Goal: Task Accomplishment & Management: Complete application form

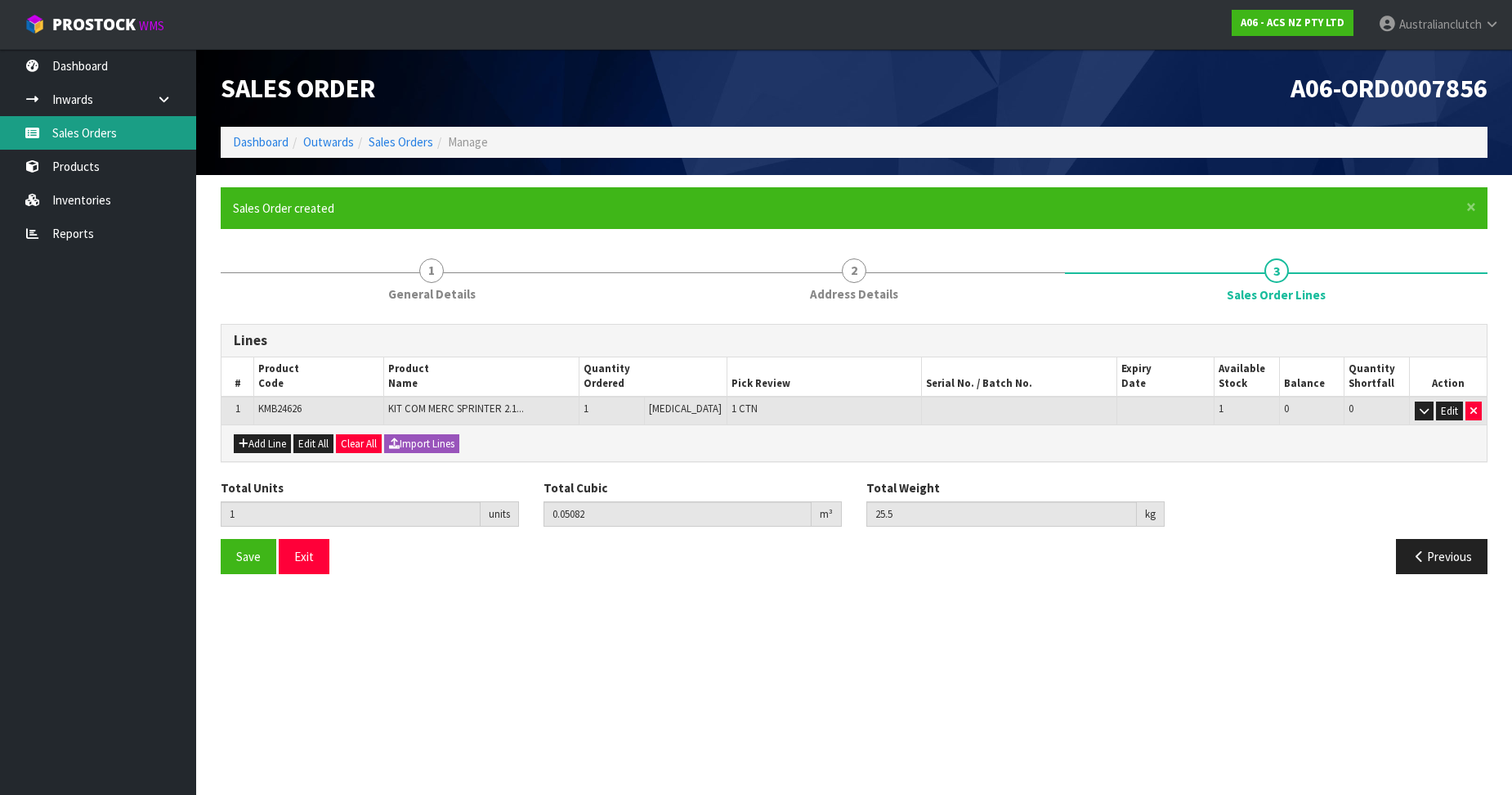
click at [39, 125] on link "Sales Orders" at bounding box center [97, 133] width 196 height 33
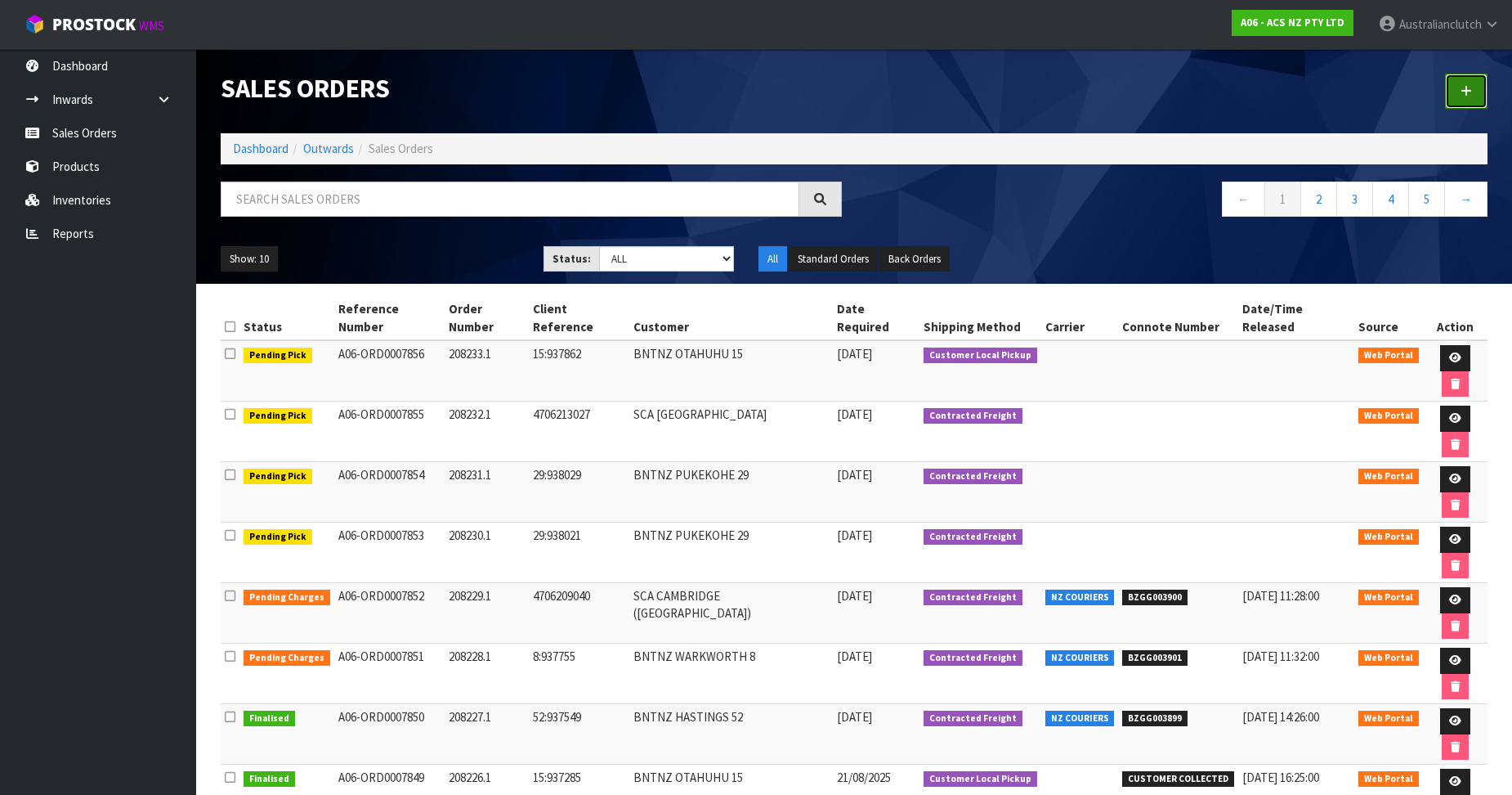
click at [1475, 93] on link at bounding box center [1466, 91] width 42 height 35
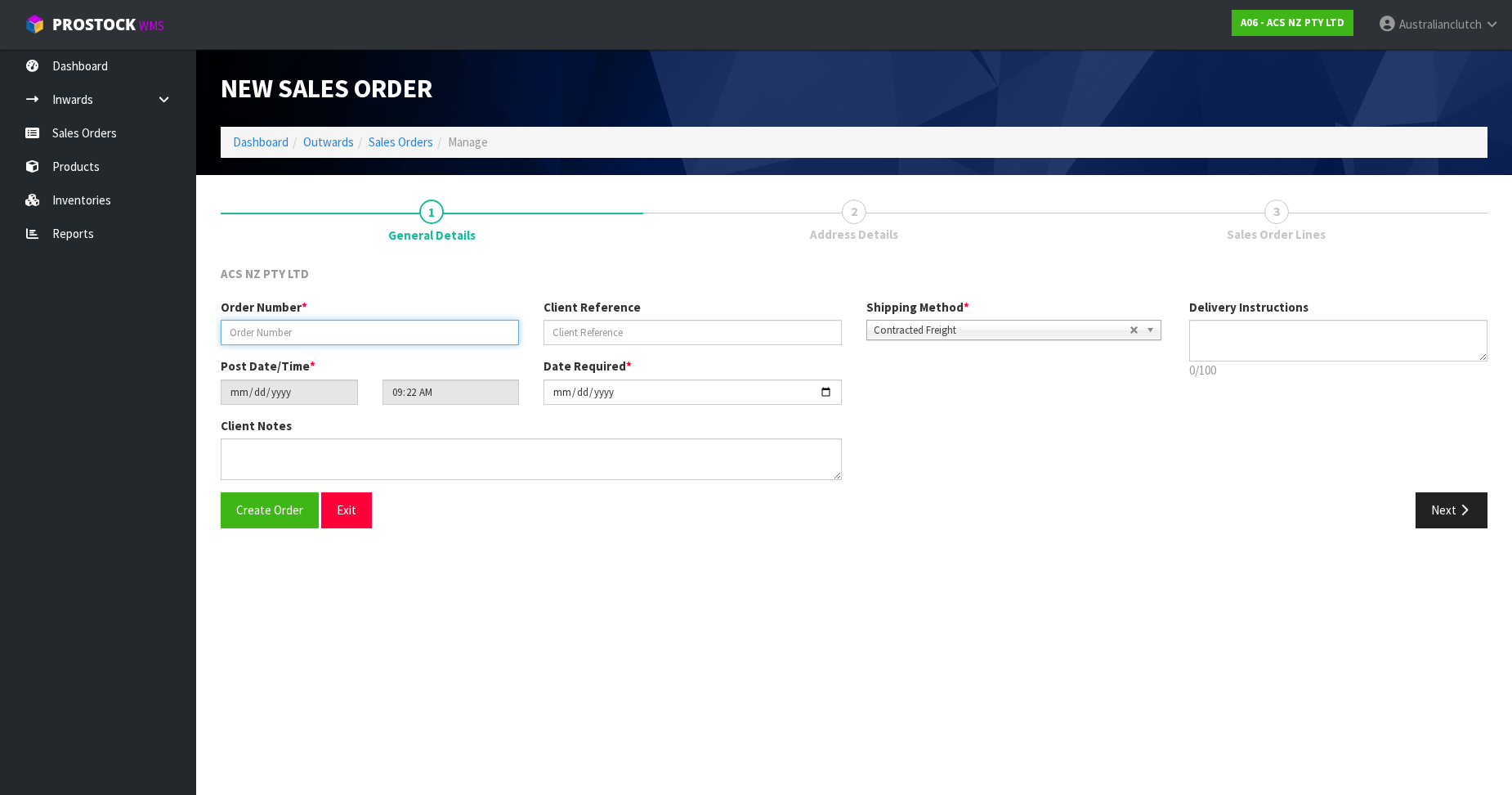
drag, startPoint x: 476, startPoint y: 331, endPoint x: 616, endPoint y: 369, distance: 145.1
click at [476, 331] on input "text" at bounding box center [370, 332] width 299 height 25
paste input "208234.1"
type input "208234.1"
click at [623, 336] on input "text" at bounding box center [693, 332] width 299 height 25
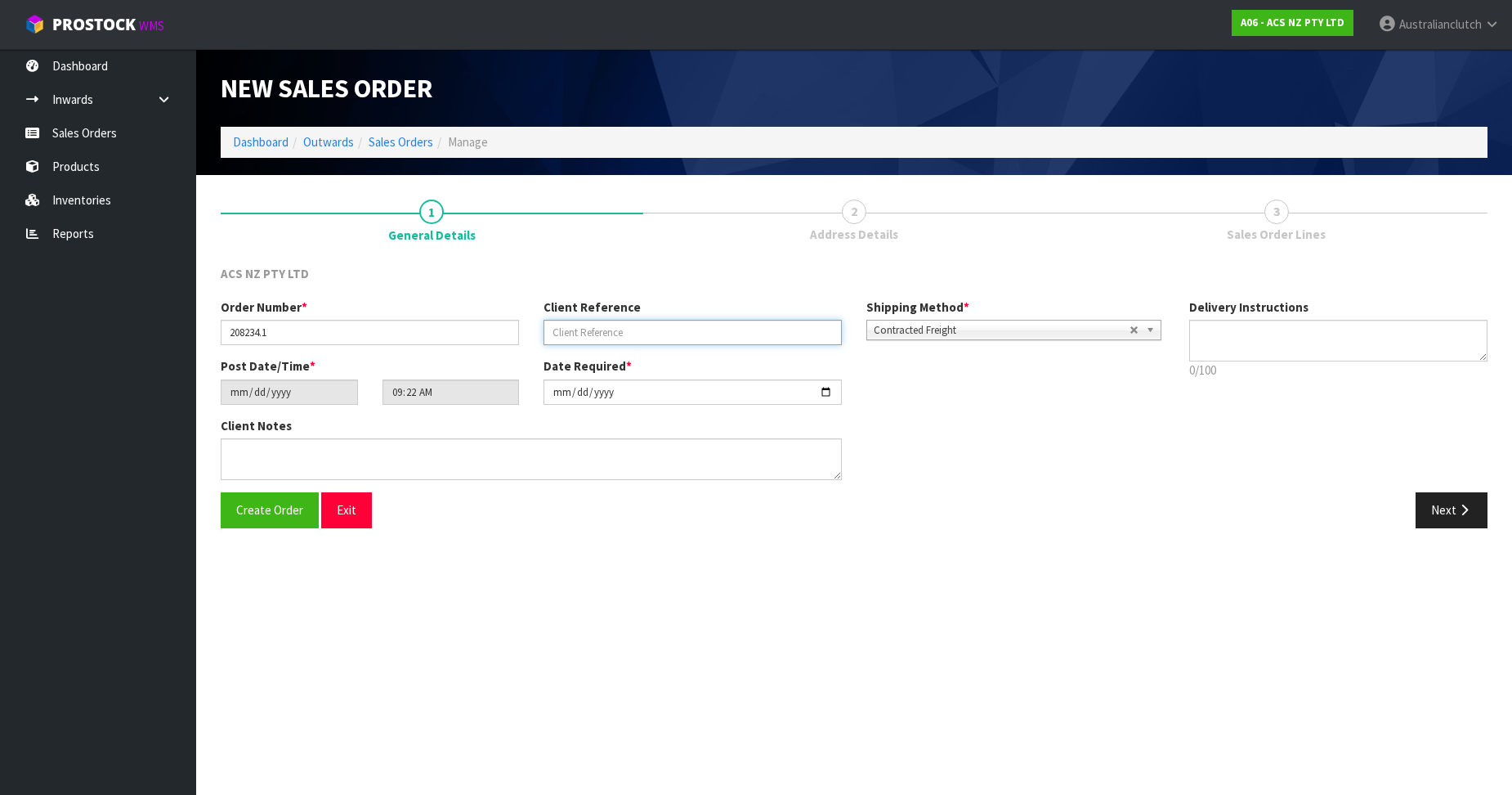
paste input "14:938078"
type input "14:938078"
click at [1413, 356] on textarea at bounding box center [1339, 340] width 299 height 41
type textarea "PLEASE SEND VIA NZC"
click at [1484, 503] on button "Next" at bounding box center [1452, 510] width 72 height 35
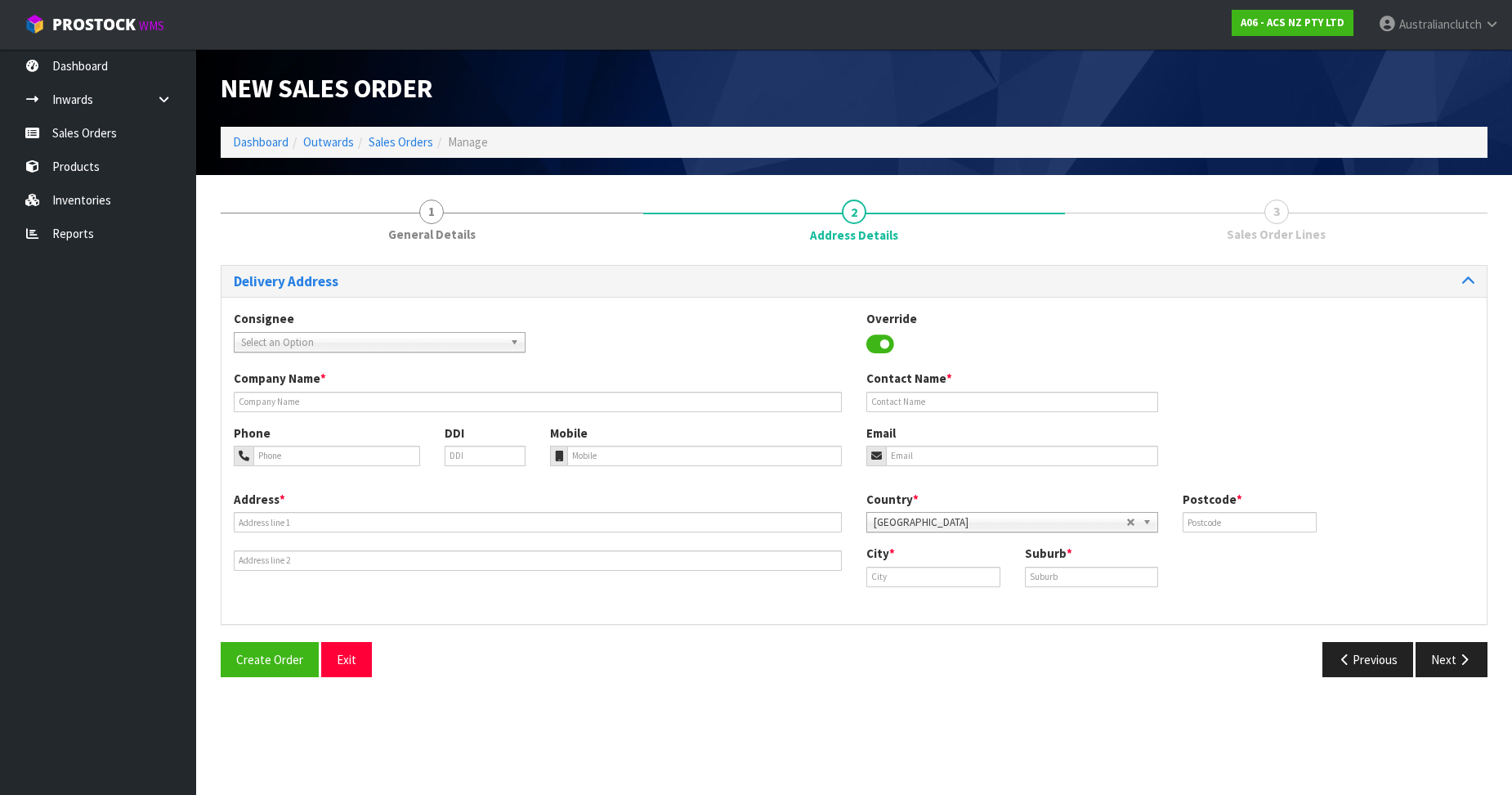
click at [364, 335] on span "Select an Option" at bounding box center [372, 343] width 263 height 19
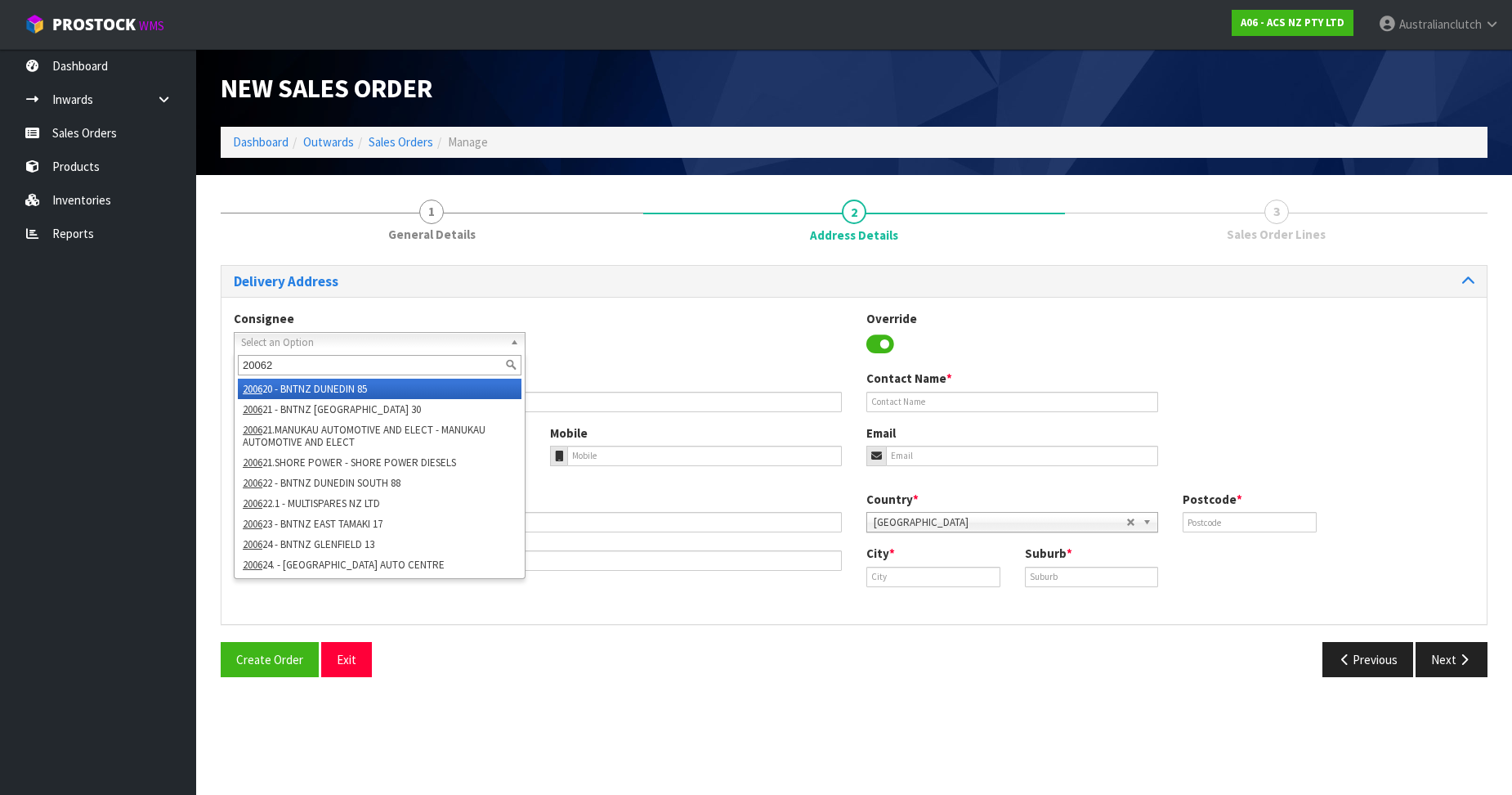
type input "200623"
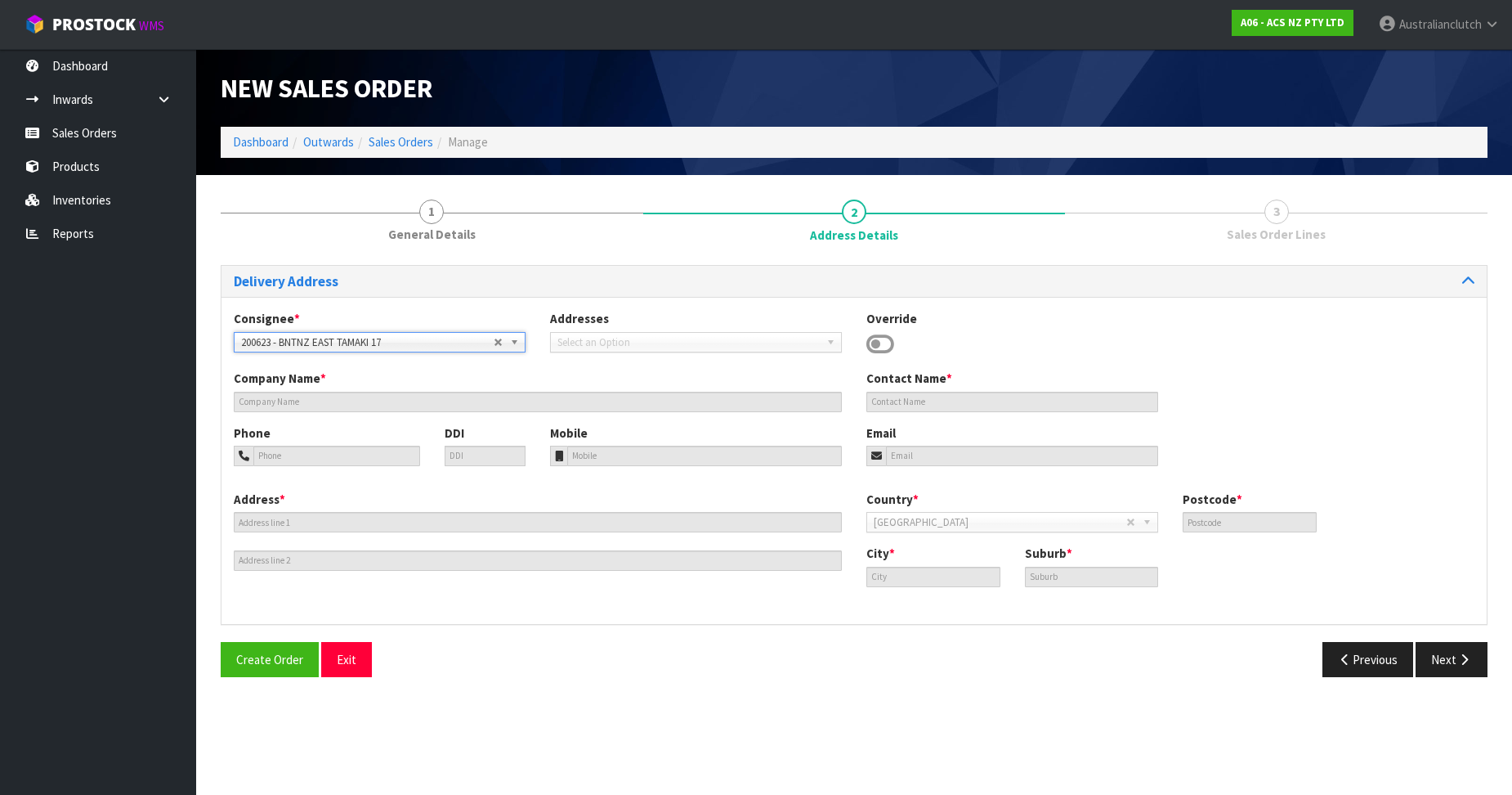
type input "BNTNZ EAST TAMAKI 17"
type input "[STREET_ADDRESS]"
type input "2013"
type input "[GEOGRAPHIC_DATA]"
type input "EAST TAMAKI"
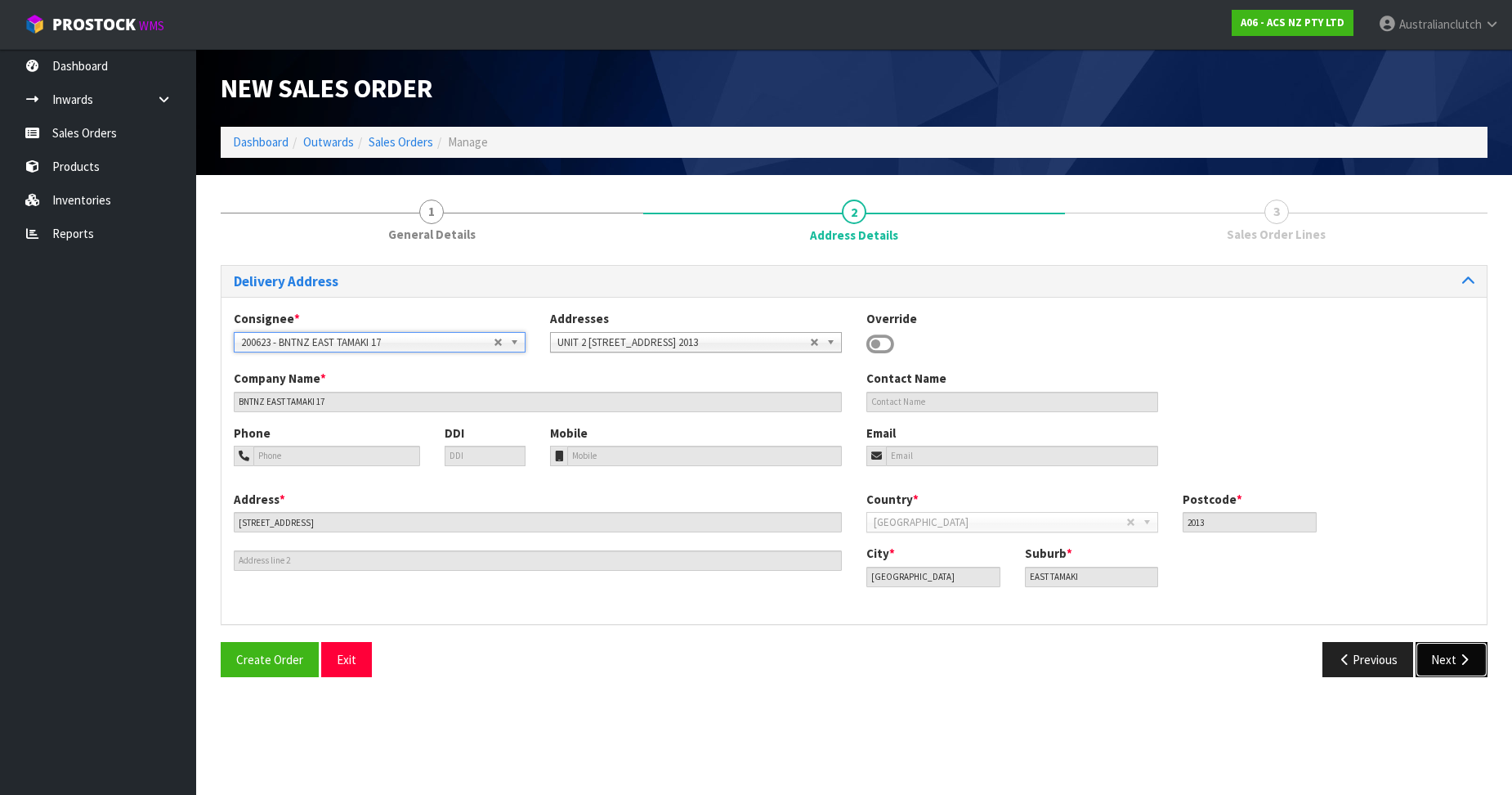
click at [1429, 668] on button "Next" at bounding box center [1452, 660] width 72 height 35
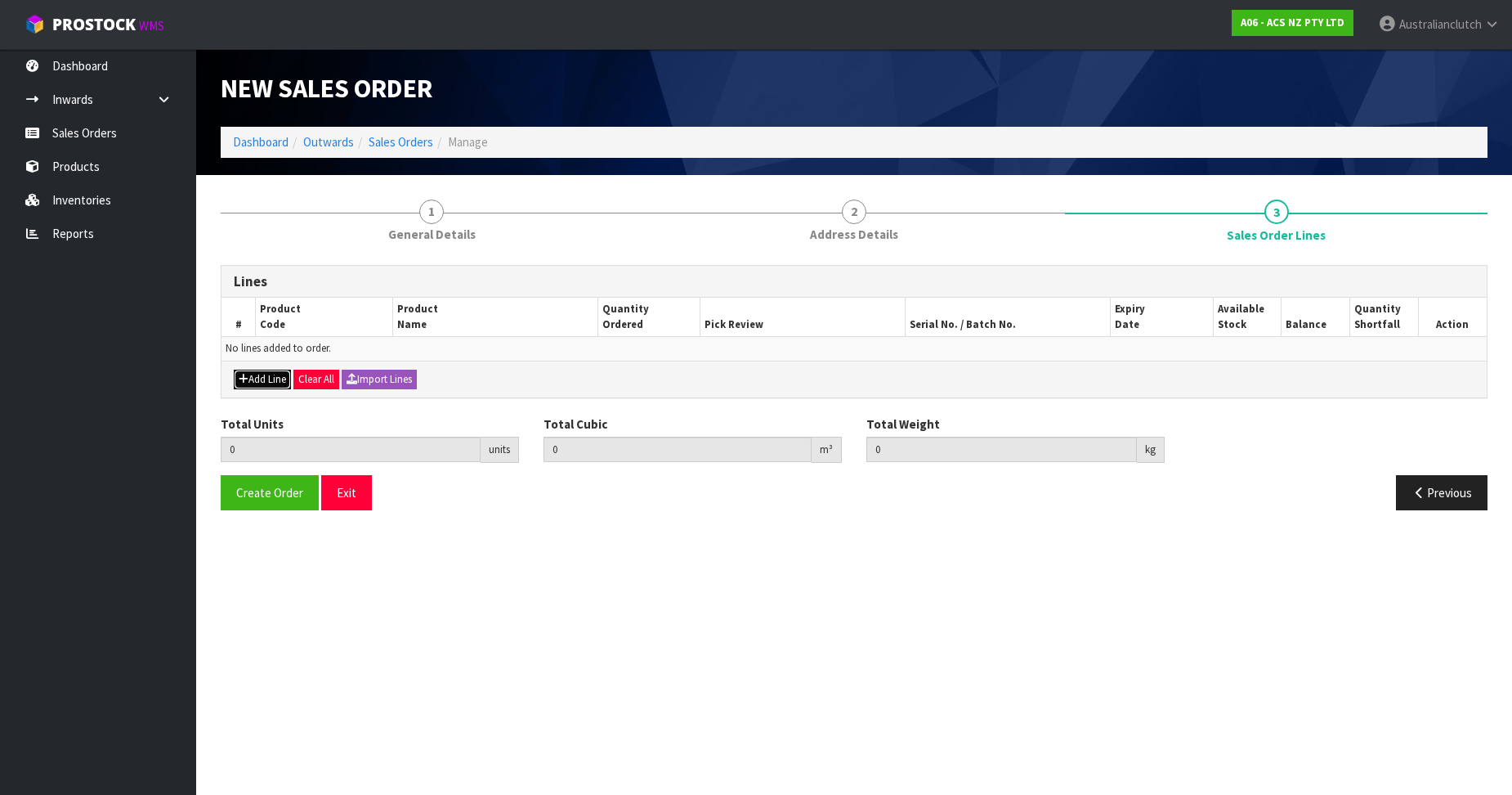
click at [264, 378] on button "Add Line" at bounding box center [262, 379] width 57 height 19
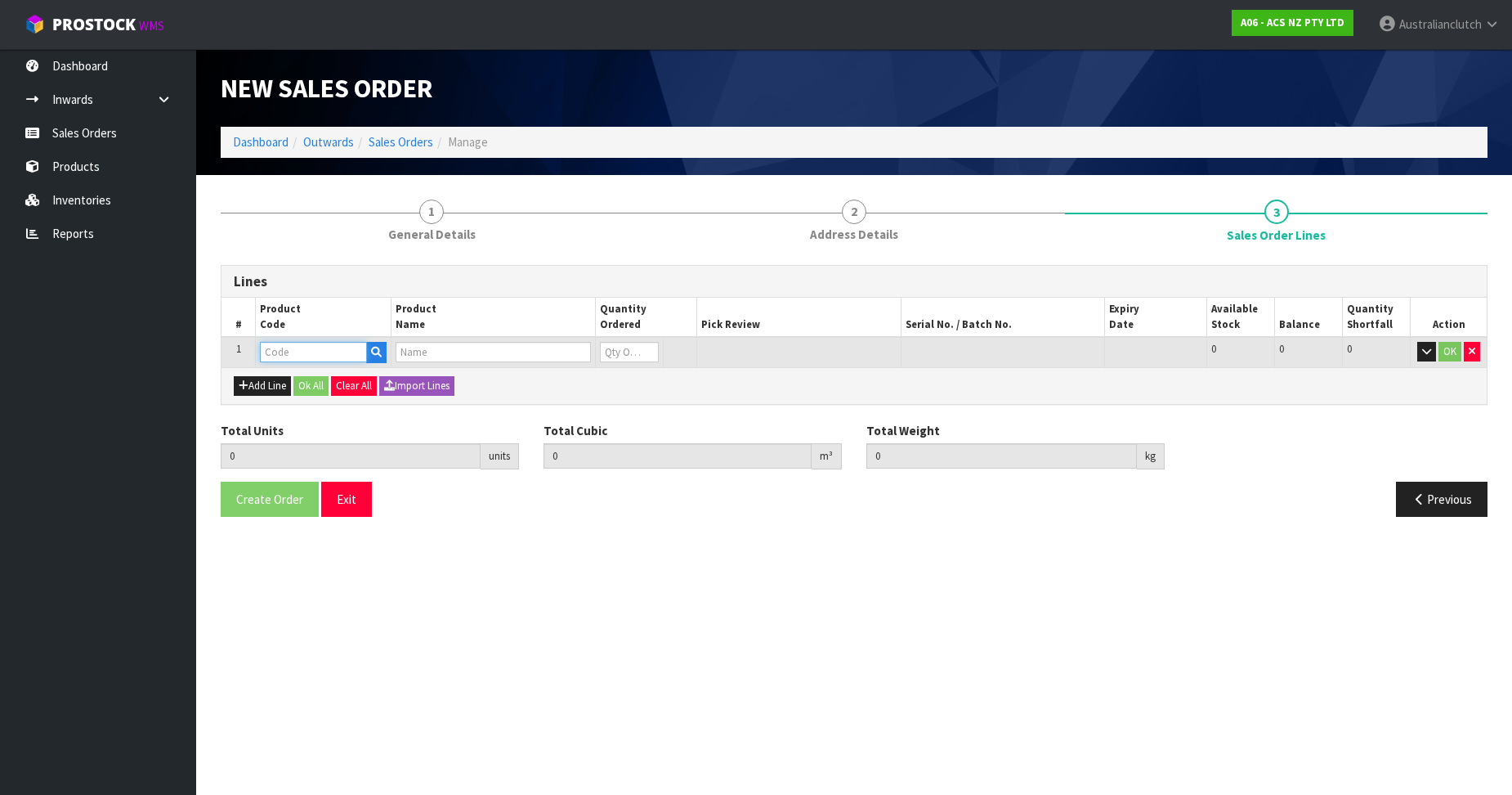
click at [293, 355] on input "text" at bounding box center [313, 351] width 107 height 20
paste input "MCNI003"
type input "MCNI003"
type input "0.000000"
type input "0.000"
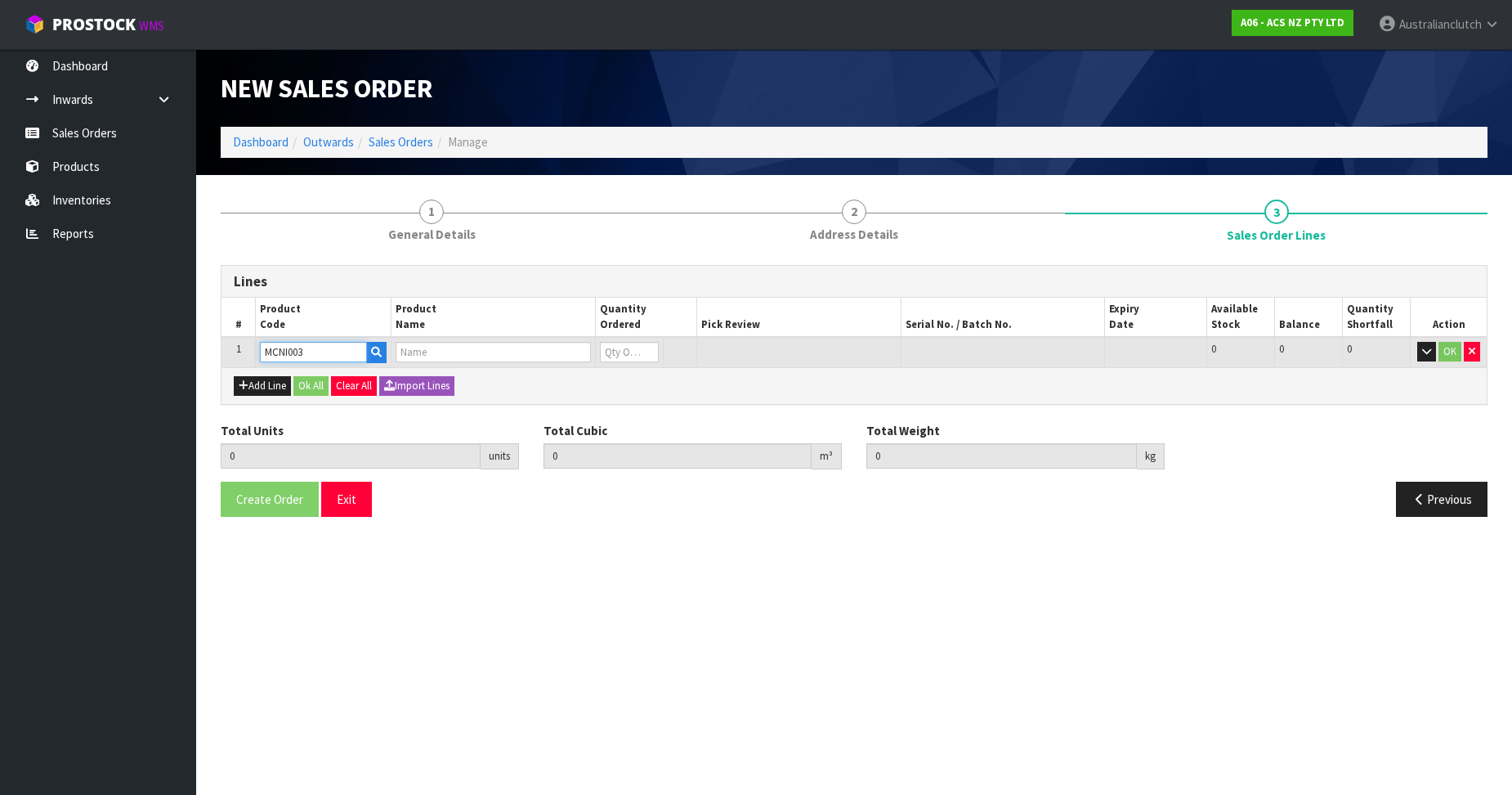
type input "CLUTCH M/CYL NISSAN 17.46MM (11/16")"
type input "0"
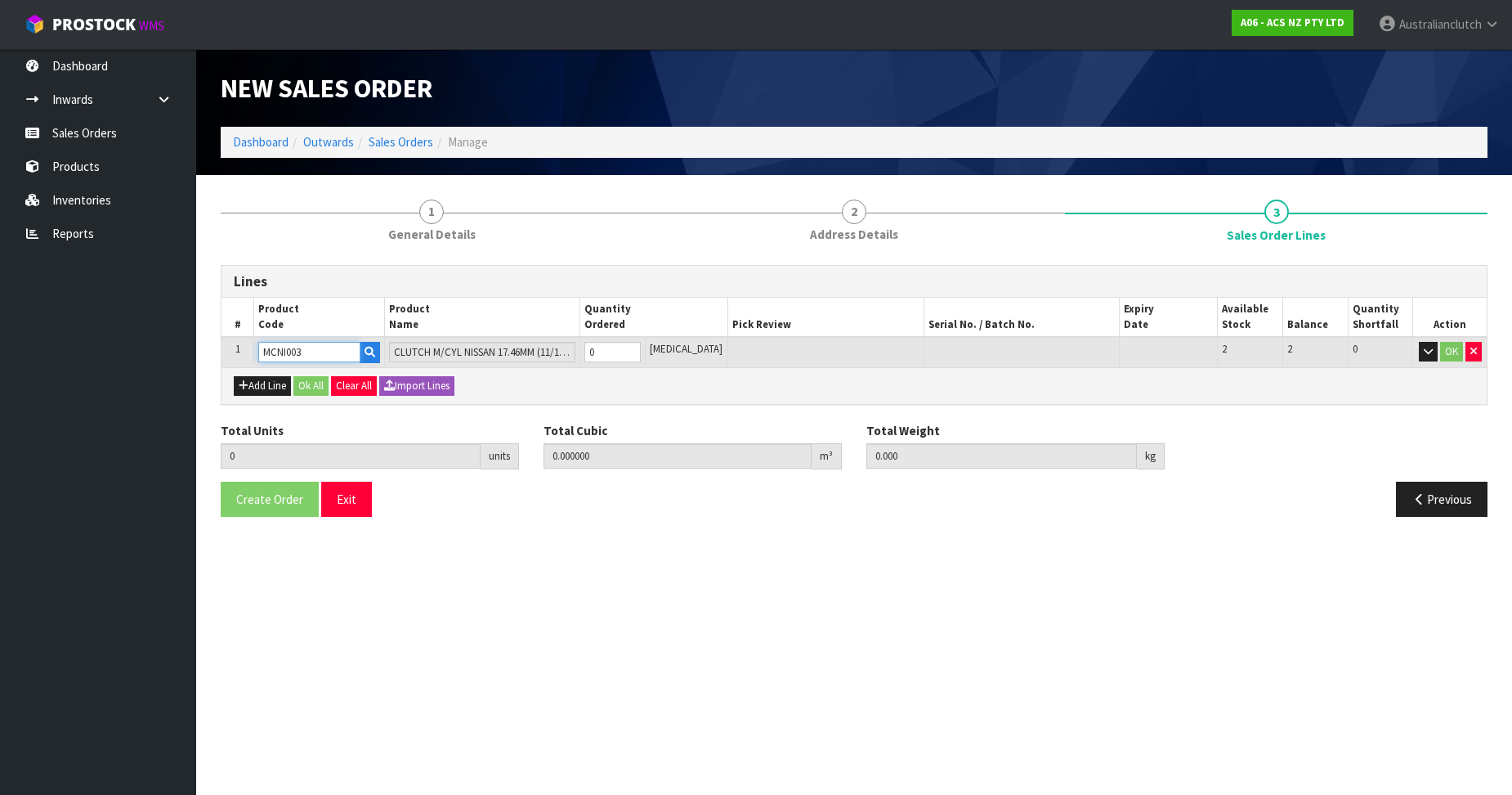
type input "MCNI003"
type input "1"
type input "0.002981"
type input "0.55"
type input "1"
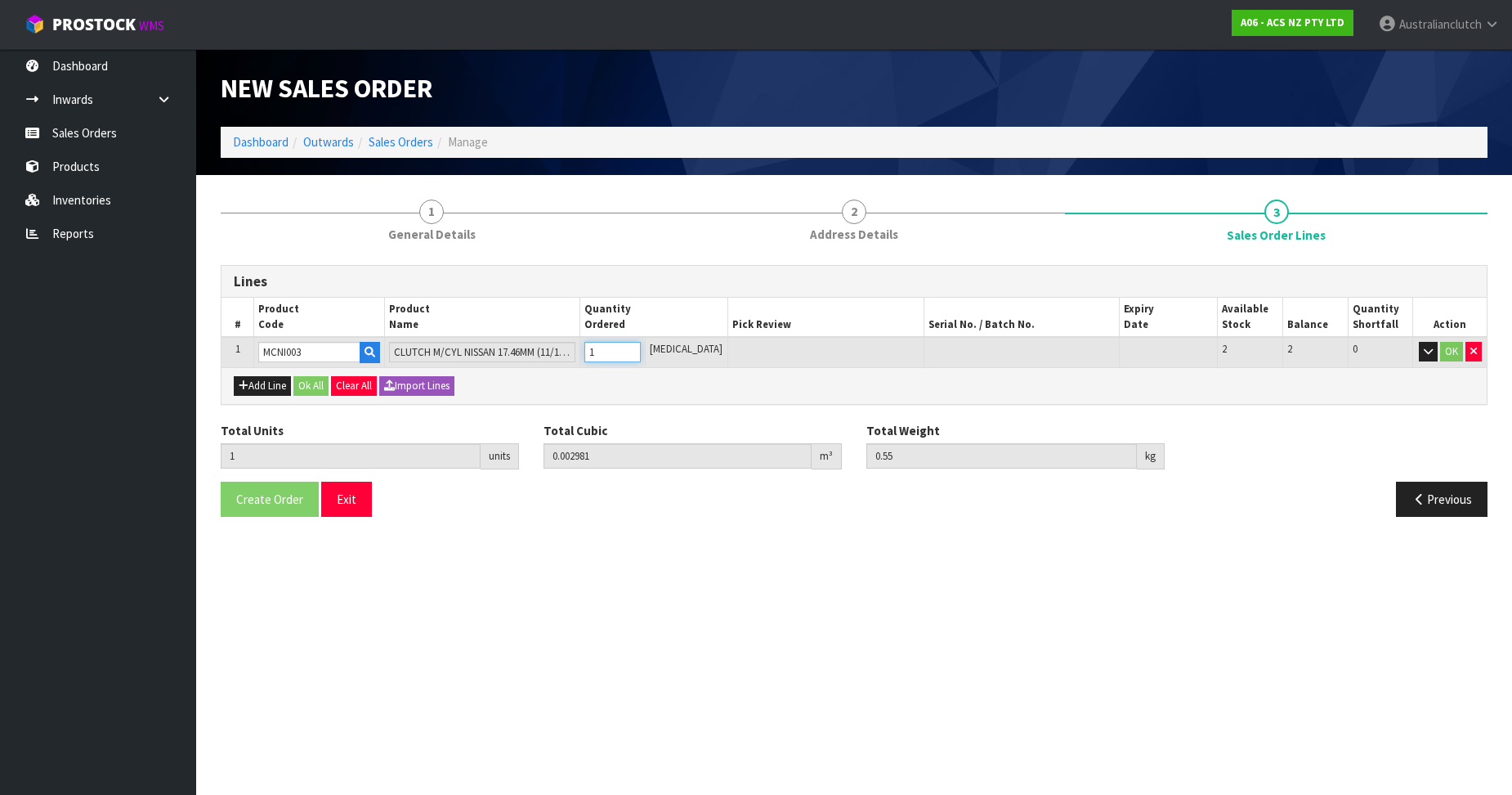
click at [641, 347] on input "1" at bounding box center [613, 351] width 56 height 20
drag, startPoint x: 1444, startPoint y: 343, endPoint x: 1125, endPoint y: 412, distance: 326.4
click at [1440, 343] on button "OK" at bounding box center [1451, 351] width 23 height 19
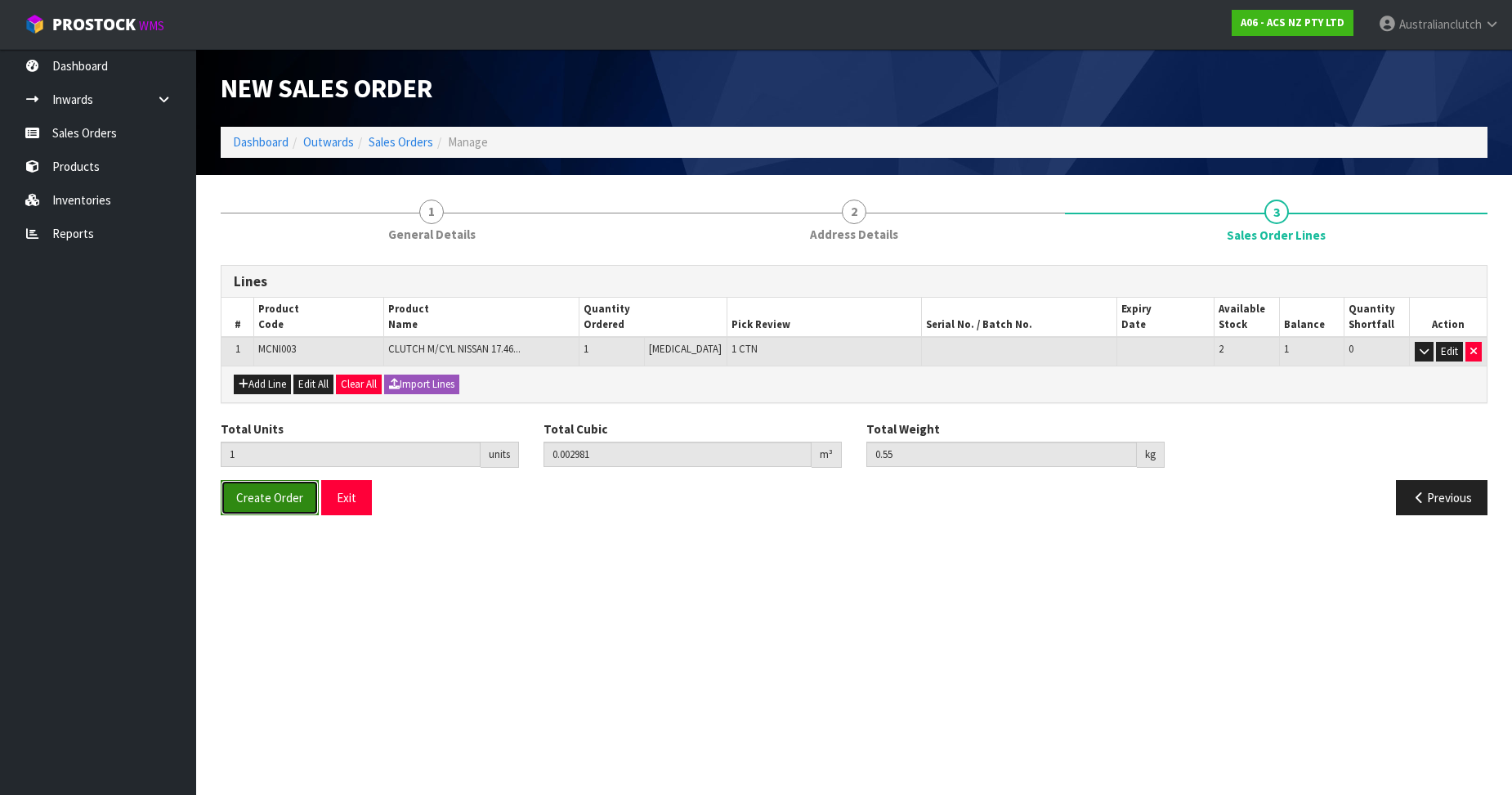
click at [255, 507] on button "Create Order" at bounding box center [270, 498] width 98 height 35
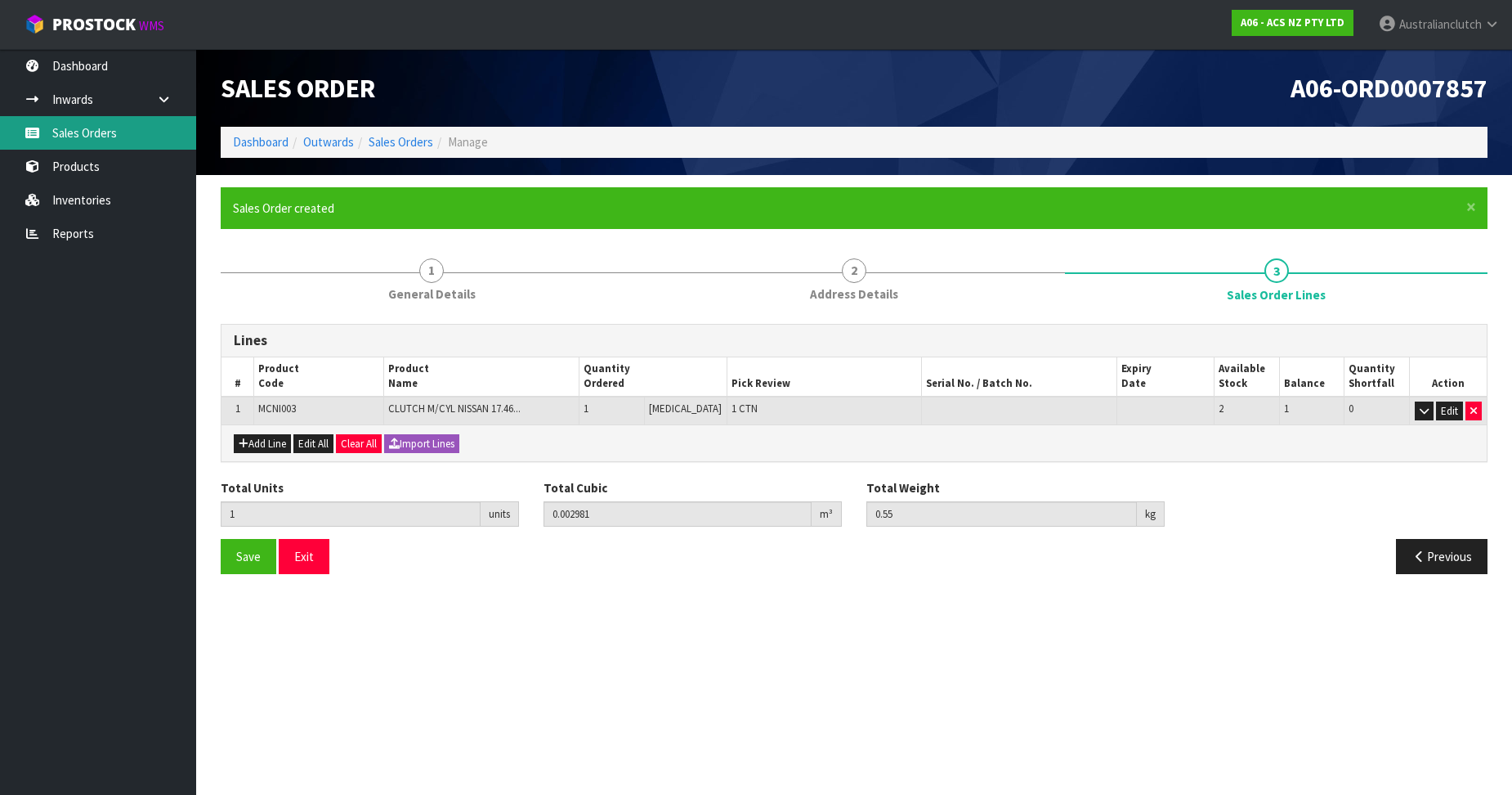
click at [102, 136] on link "Sales Orders" at bounding box center [97, 133] width 196 height 33
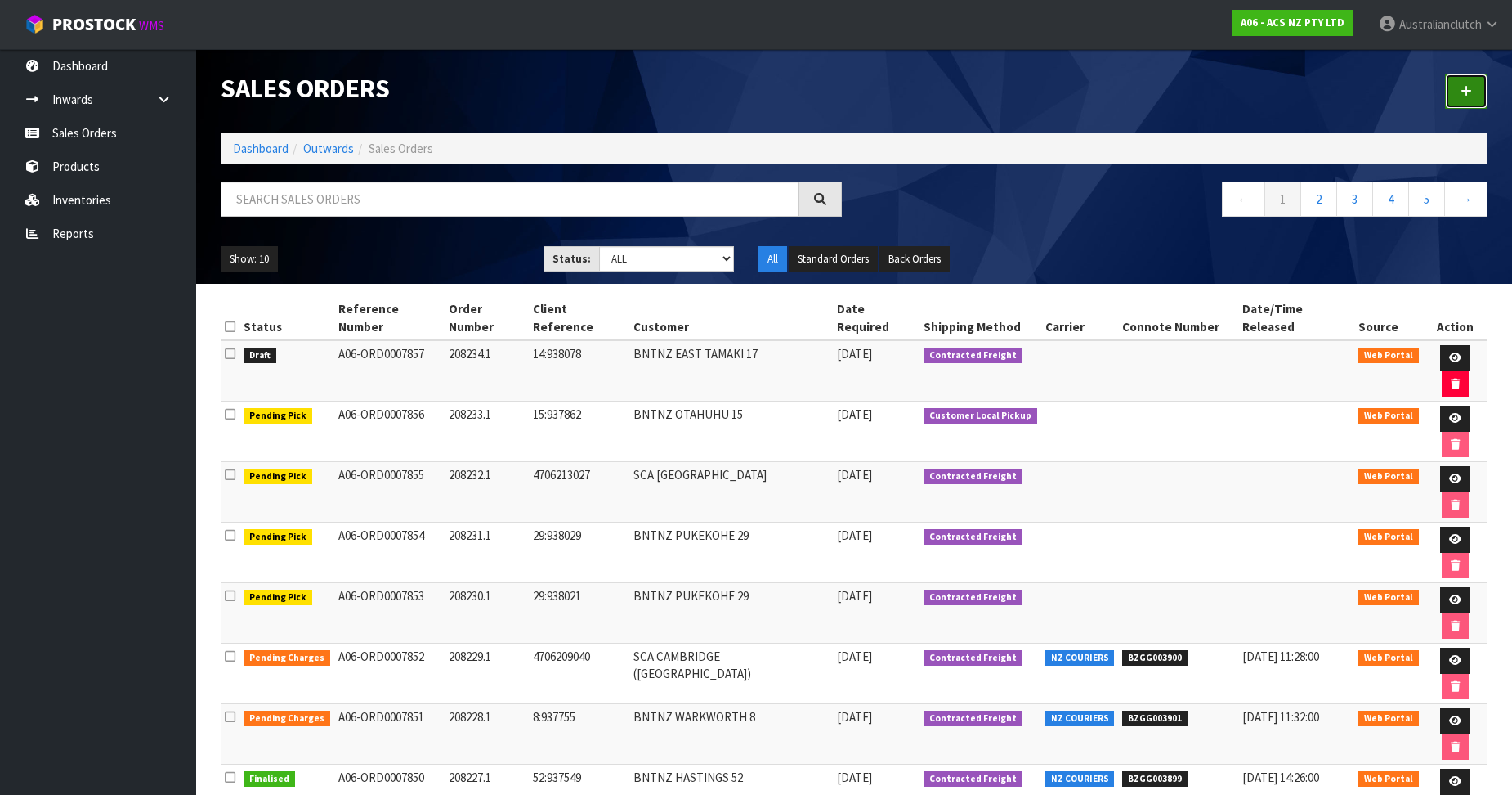
click at [1471, 93] on icon at bounding box center [1466, 91] width 11 height 12
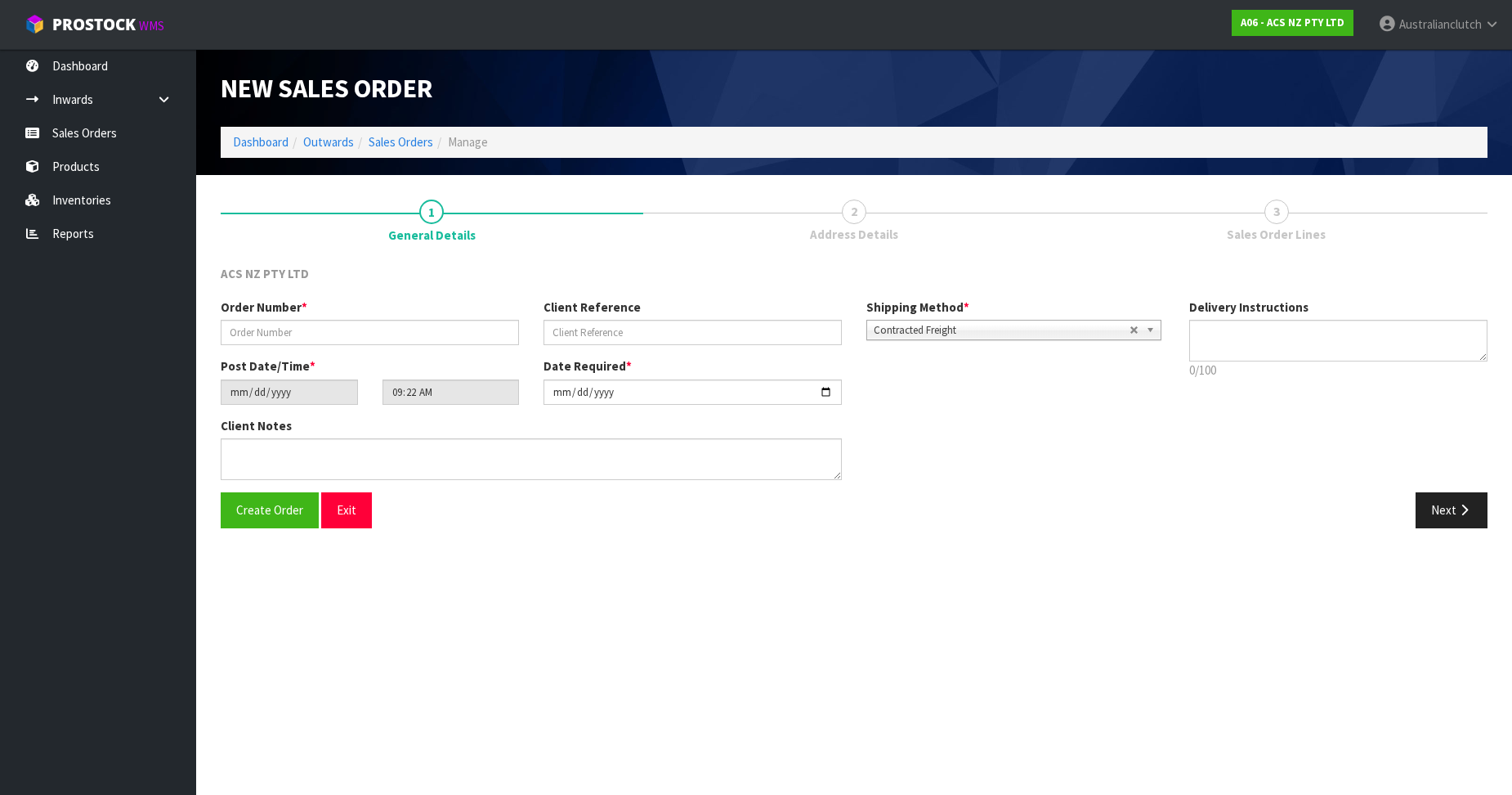
click at [220, 333] on div "Order Number *" at bounding box center [370, 322] width 323 height 47
click at [336, 328] on input "text" at bounding box center [370, 332] width 299 height 25
paste input "208235.1"
type input "208235.1"
click at [626, 327] on input "text" at bounding box center [693, 332] width 299 height 25
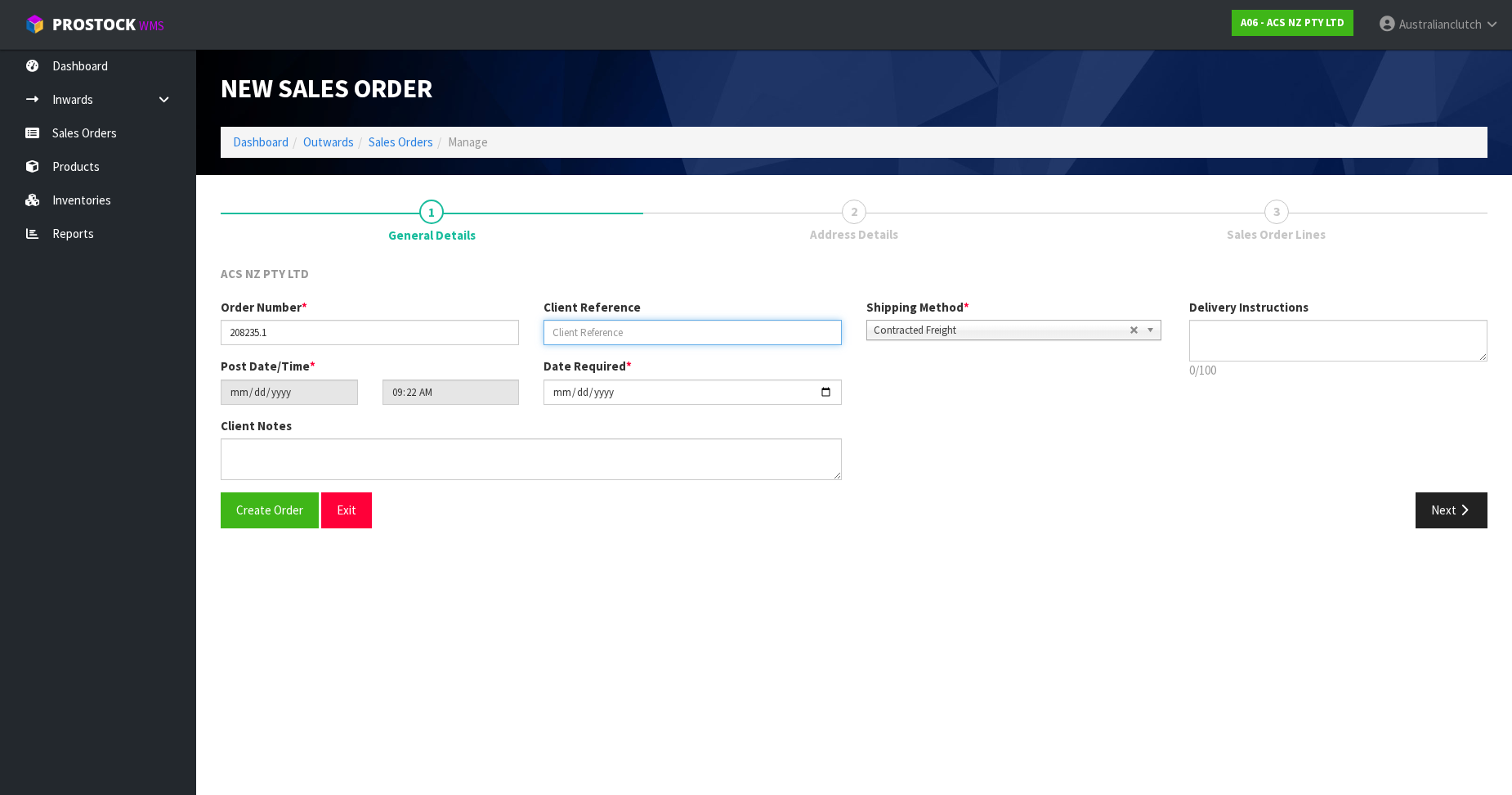
paste input "4706213465"
type input "4706213465"
click at [1400, 354] on textarea at bounding box center [1339, 340] width 299 height 41
type textarea "PLEASE SEND VIA NZC"
drag, startPoint x: 1455, startPoint y: 560, endPoint x: 1443, endPoint y: 532, distance: 30.5
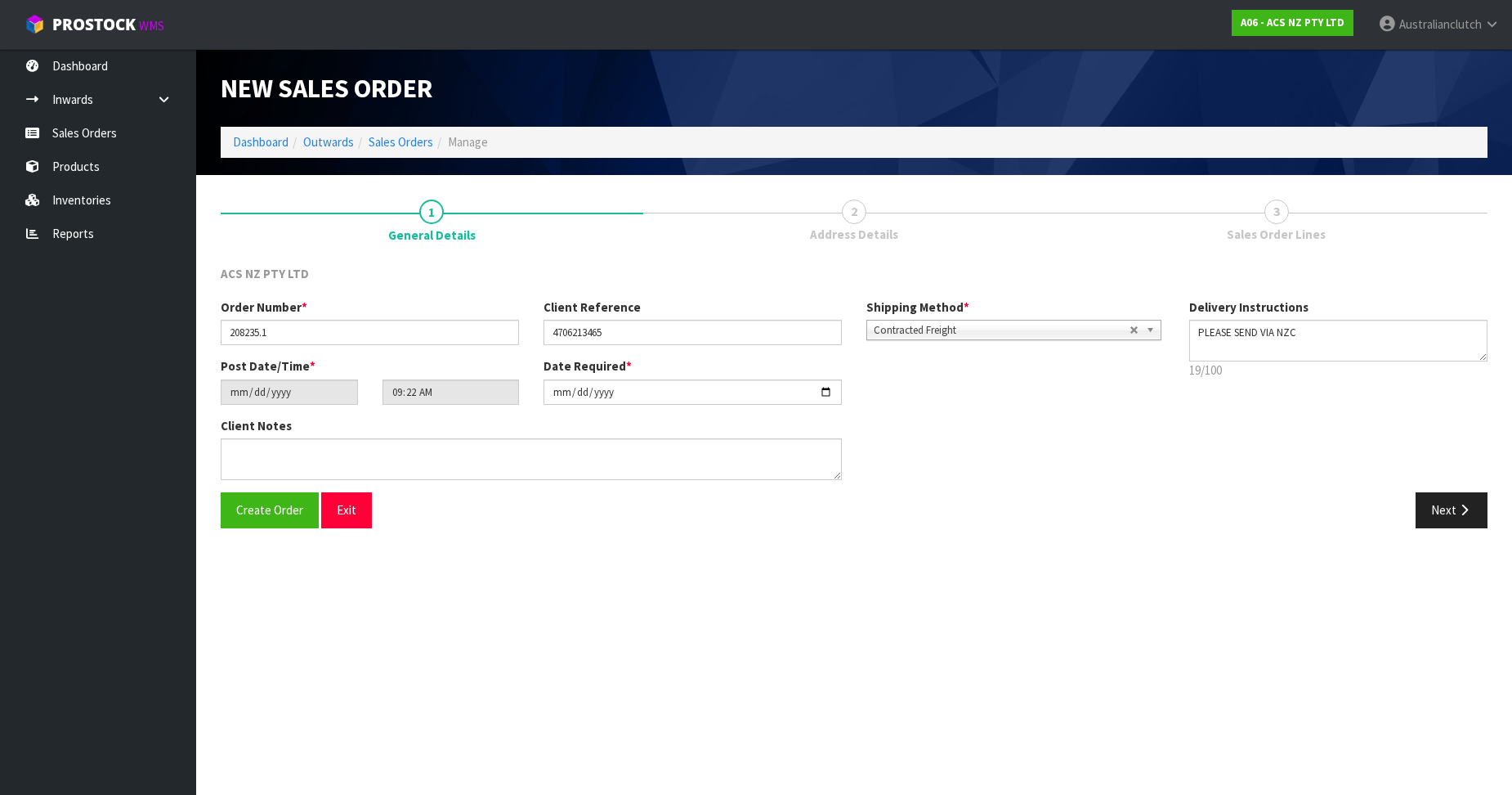
click at [1453, 559] on section "New Sales Order Dashboard Outwards Sales Orders Manage New Sales Order Dashboar…" at bounding box center [756, 397] width 1512 height 795
click at [1440, 529] on div "Create Order Exit Next" at bounding box center [853, 516] width 1292 height 47
drag, startPoint x: 1440, startPoint y: 525, endPoint x: 1510, endPoint y: 521, distance: 70.1
click at [1440, 524] on button "Next" at bounding box center [1452, 510] width 72 height 35
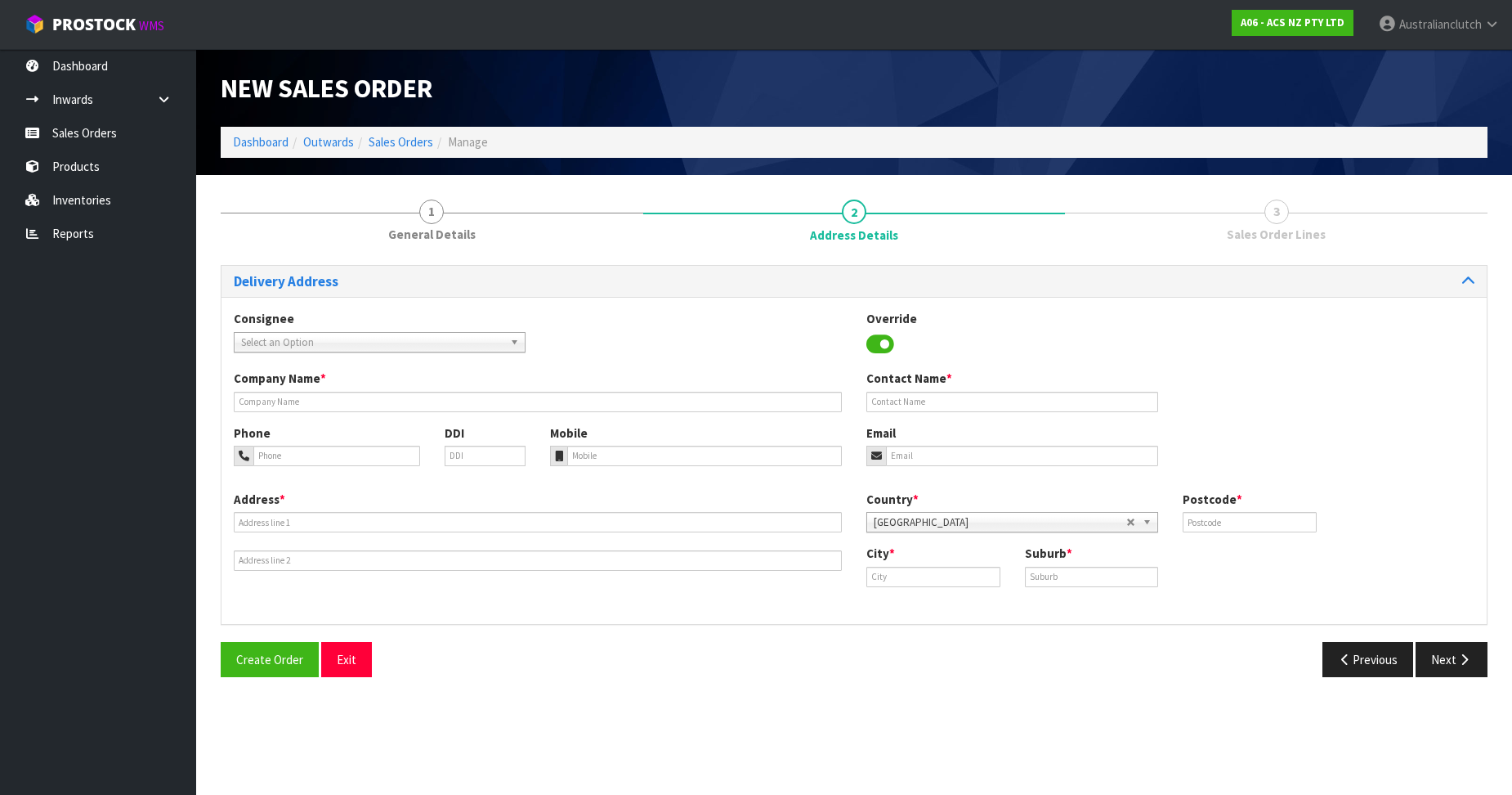
click at [310, 338] on span "Select an Option" at bounding box center [372, 343] width 263 height 19
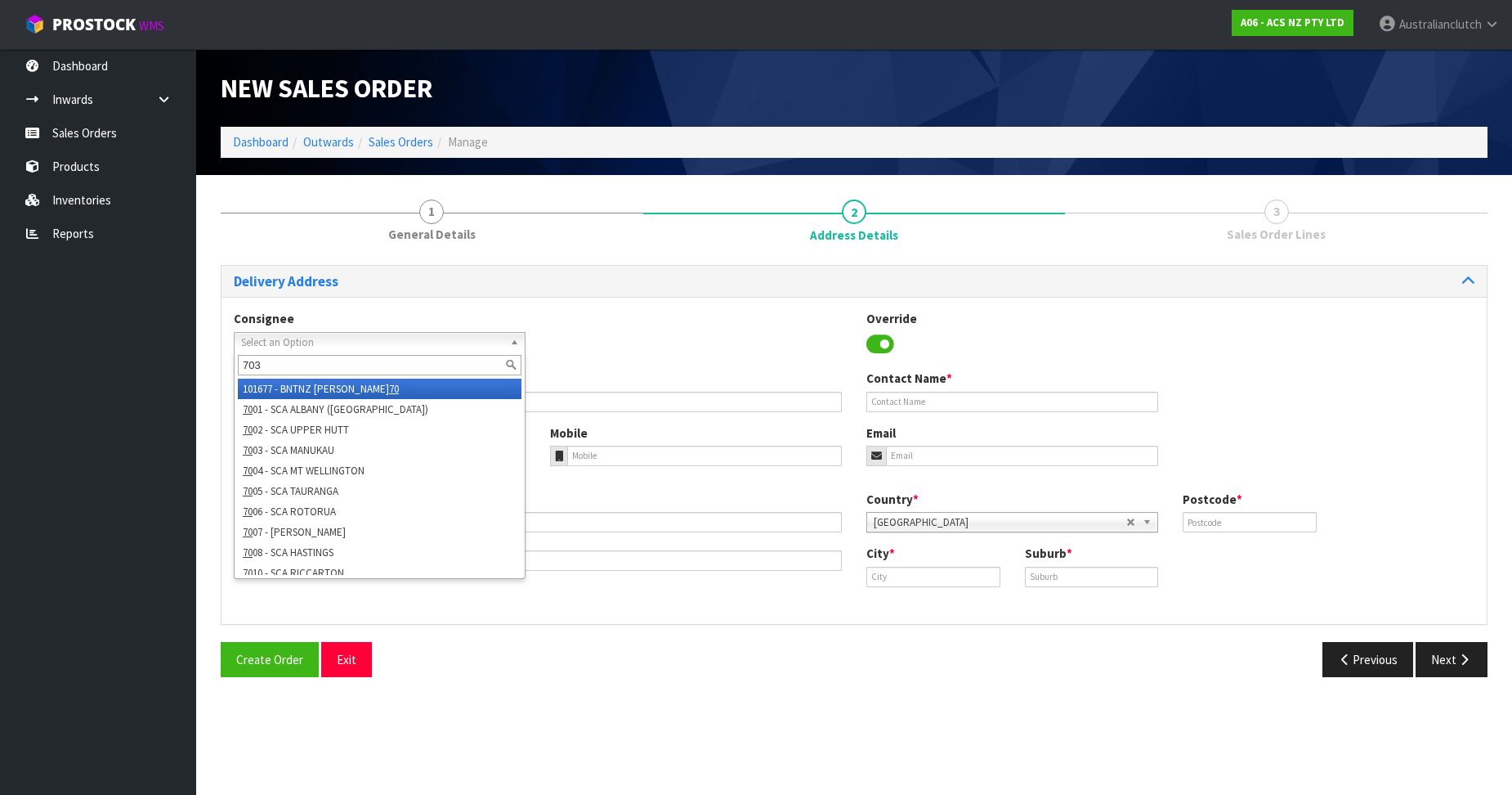
type input "7033"
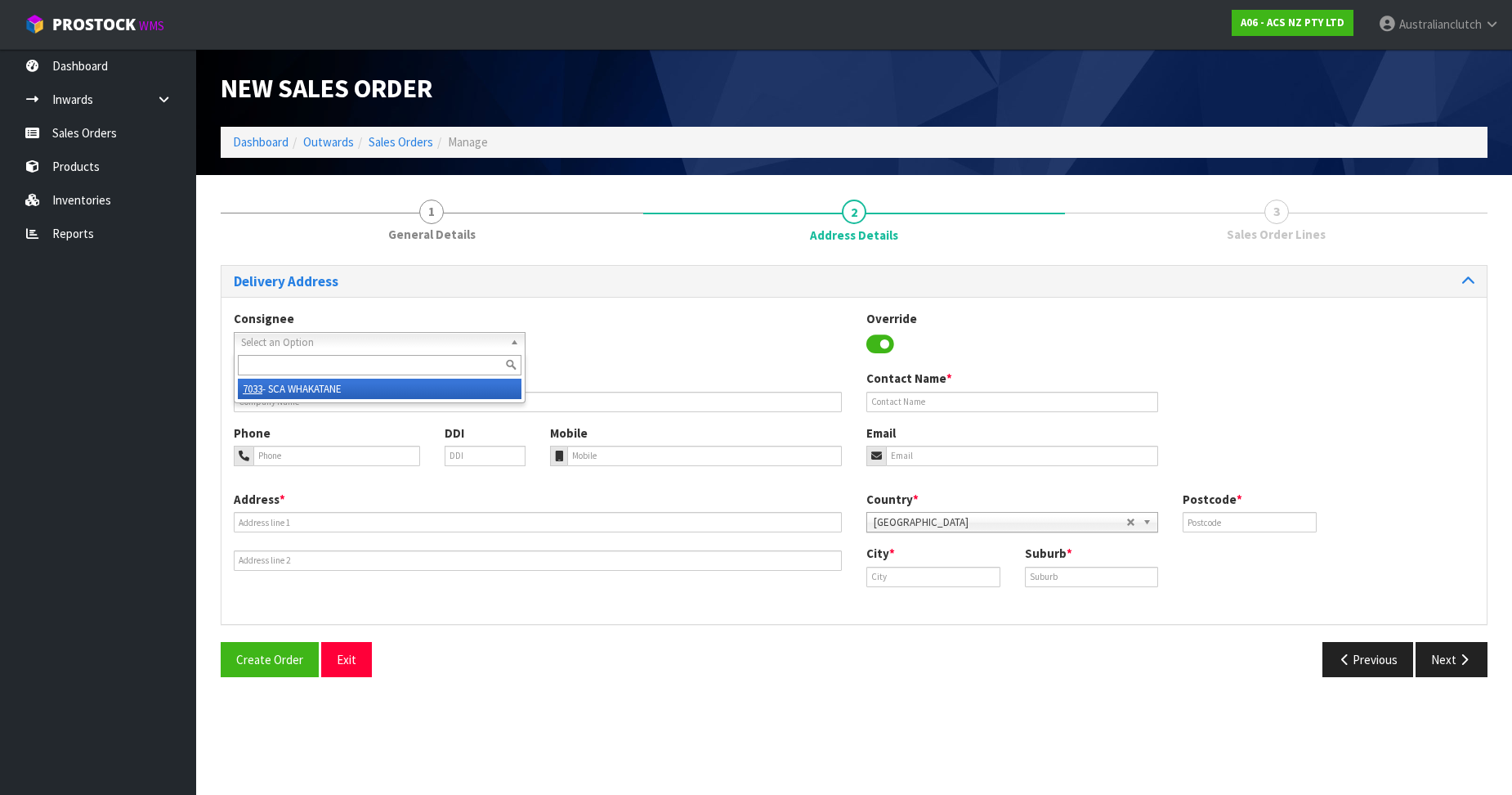
type input "SCA WHAKATANE"
type input "07 308 9072"
type input "[EMAIL_ADDRESS][DOMAIN_NAME]"
type input "[STREET_ADDRESS]"
type input "3120"
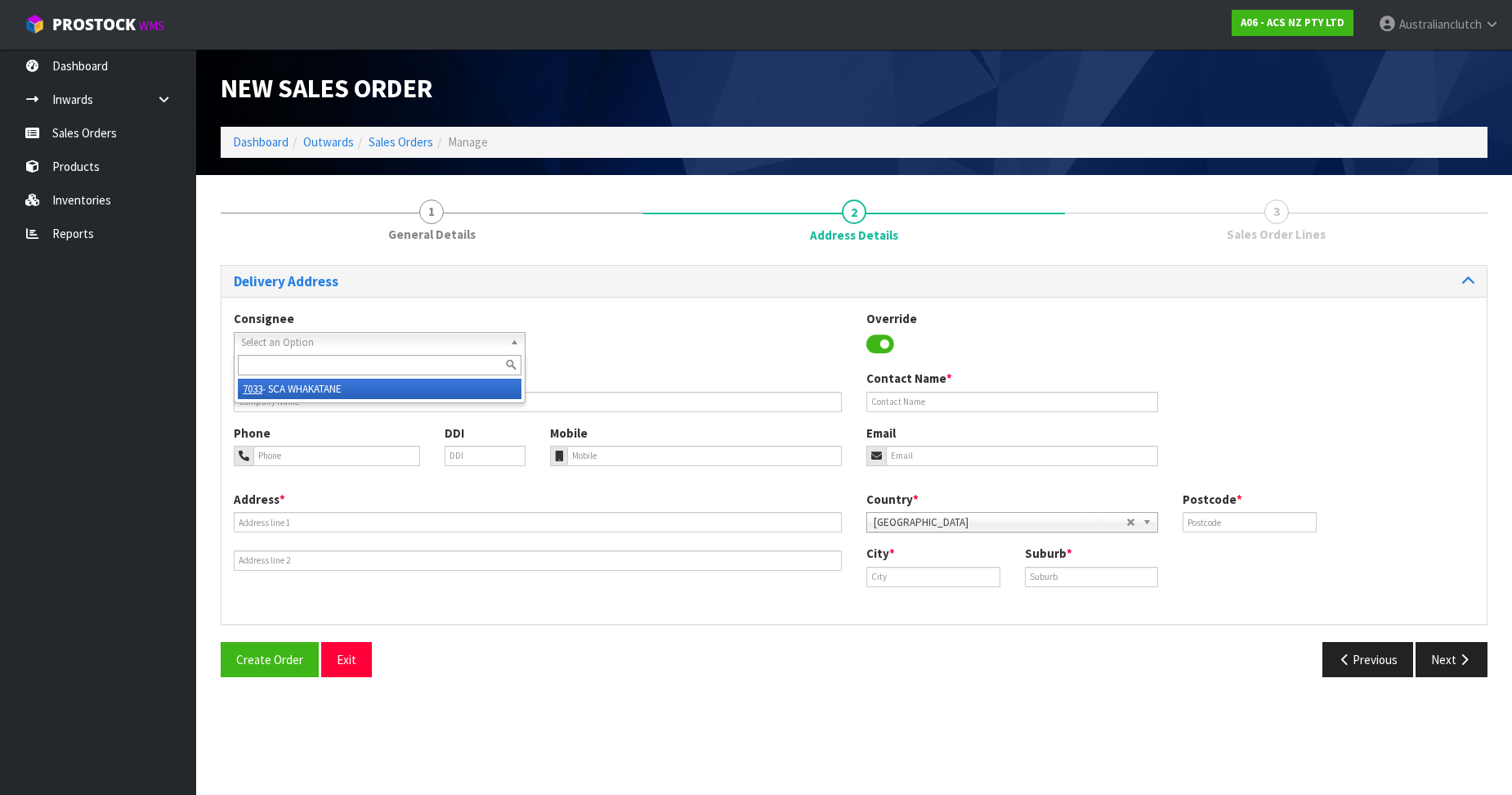
type input "Whakatane"
type input "WHAKATANE"
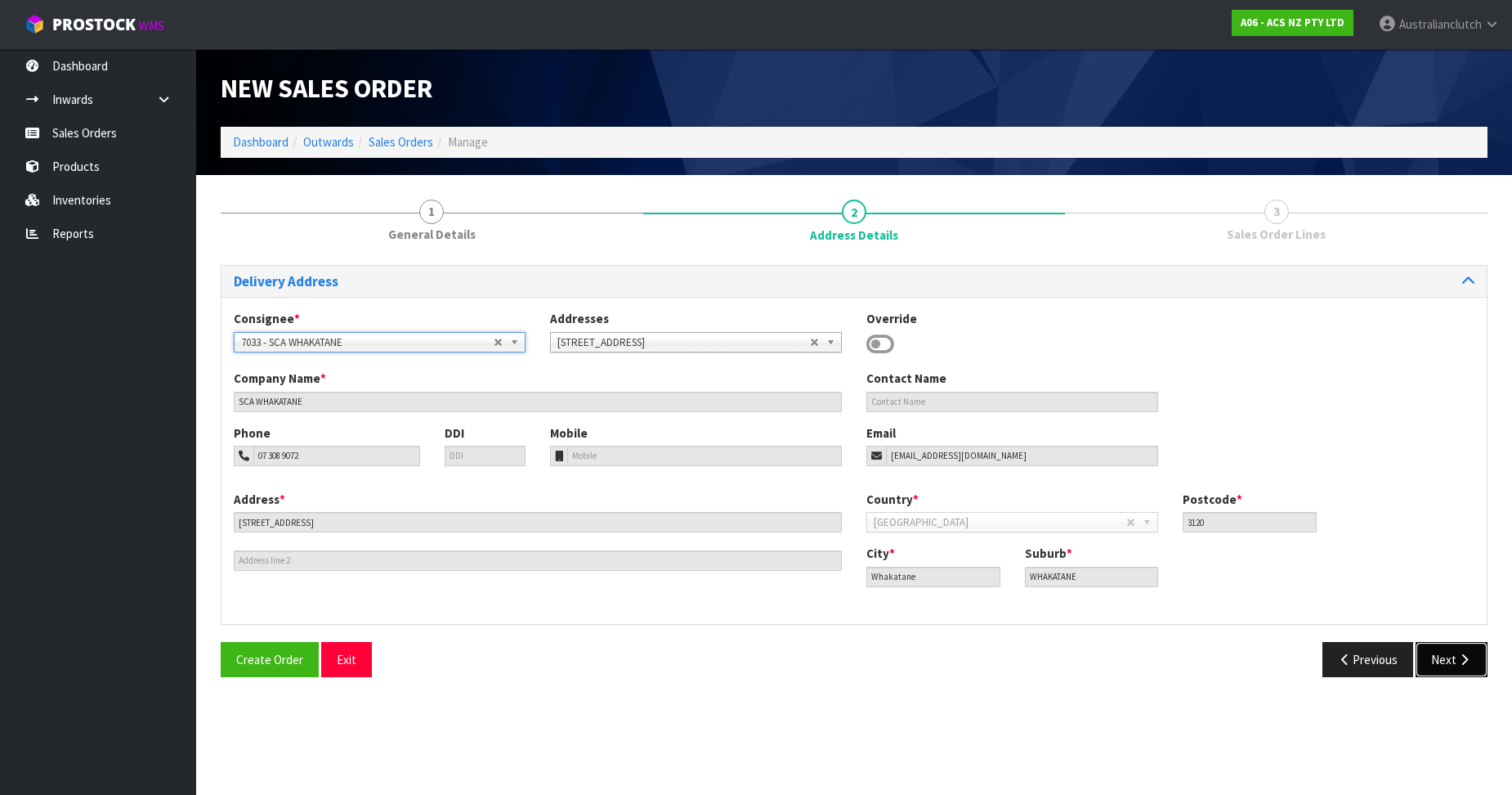
click at [1464, 647] on button "Next" at bounding box center [1452, 660] width 72 height 35
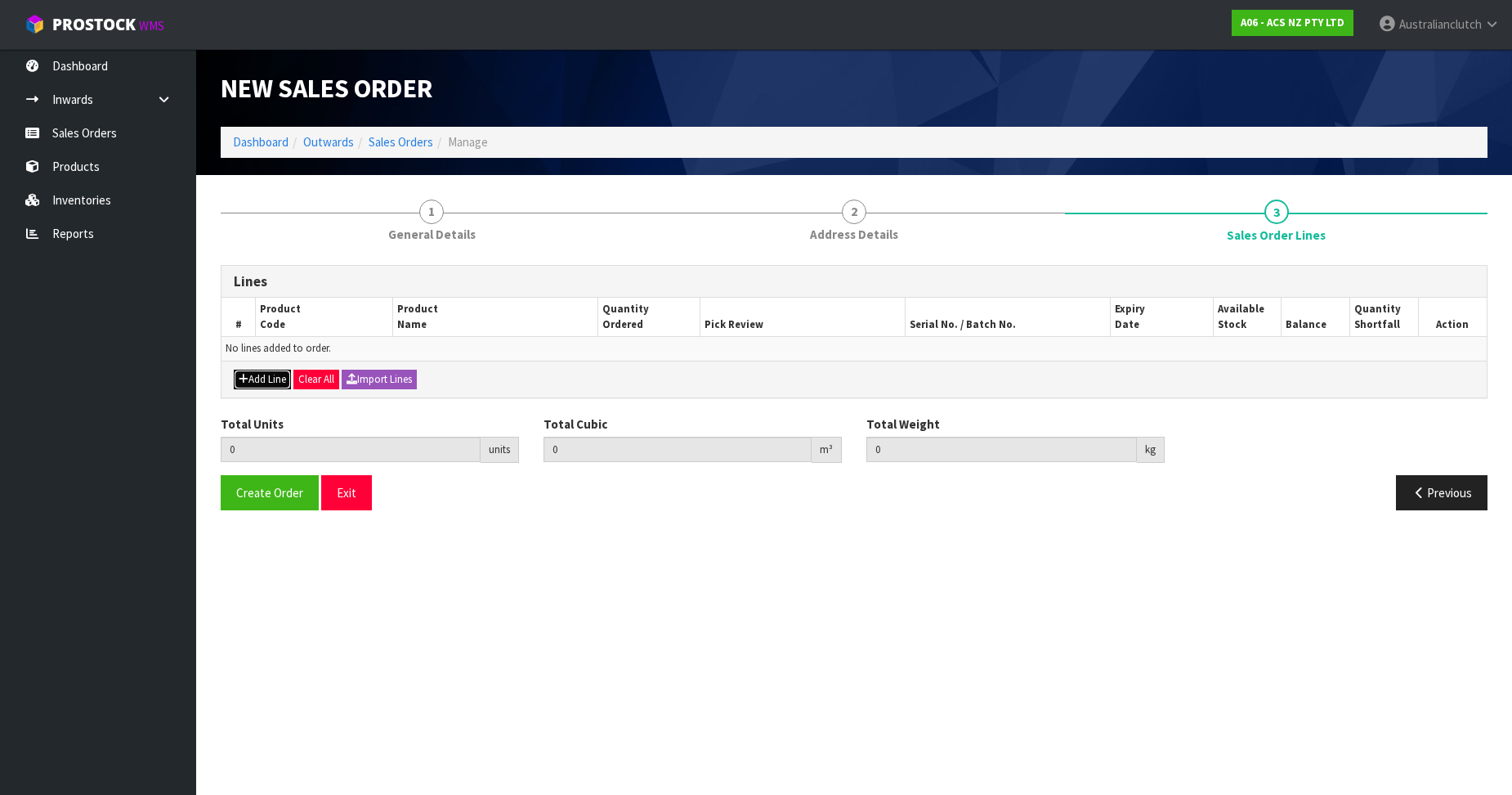
click at [274, 375] on button "Add Line" at bounding box center [262, 379] width 57 height 19
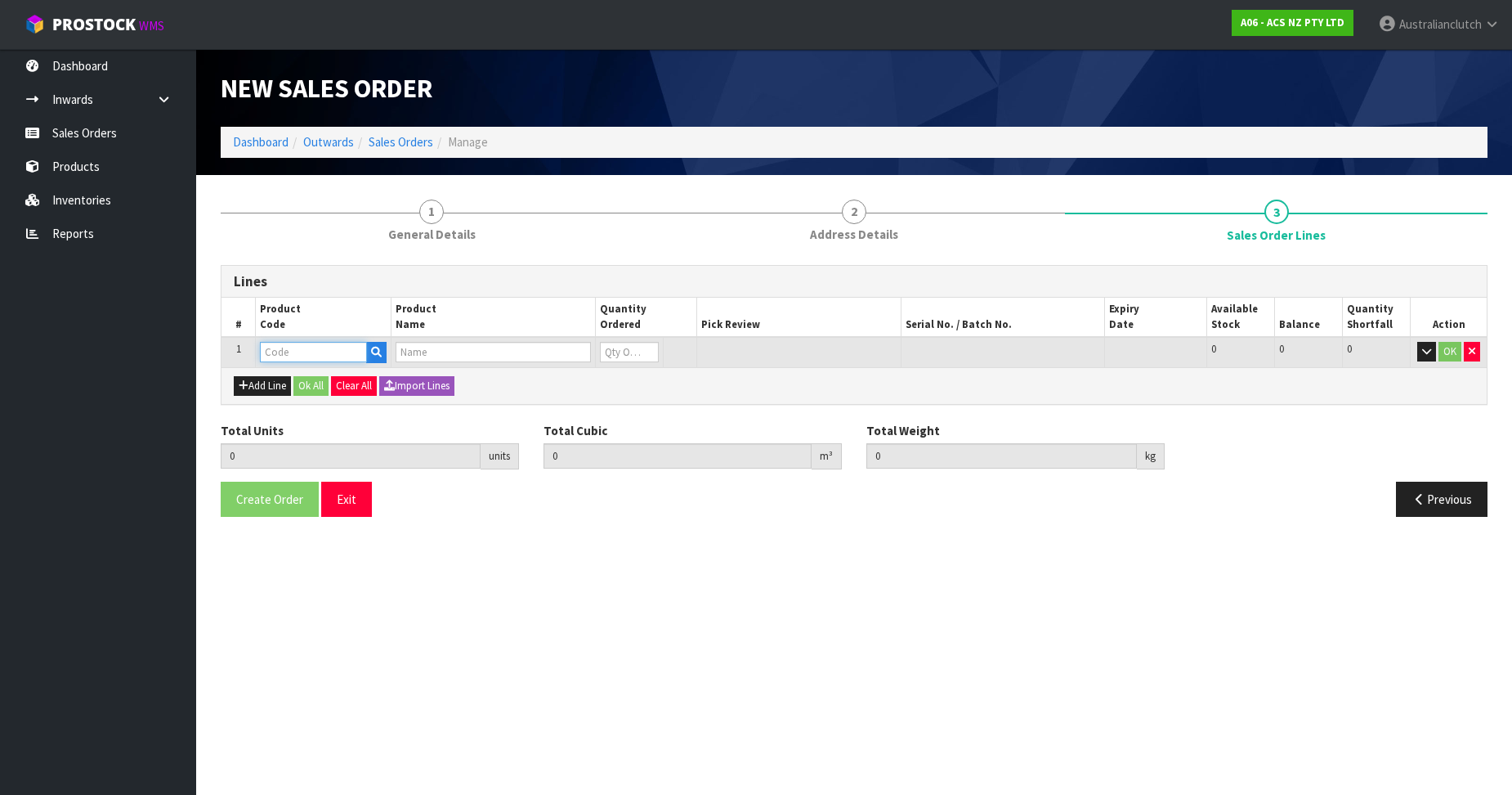
click at [295, 351] on input "text" at bounding box center [313, 351] width 107 height 20
paste input "MCMZ002"
type input "MCMZ002"
type input "0.000000"
type input "0.000"
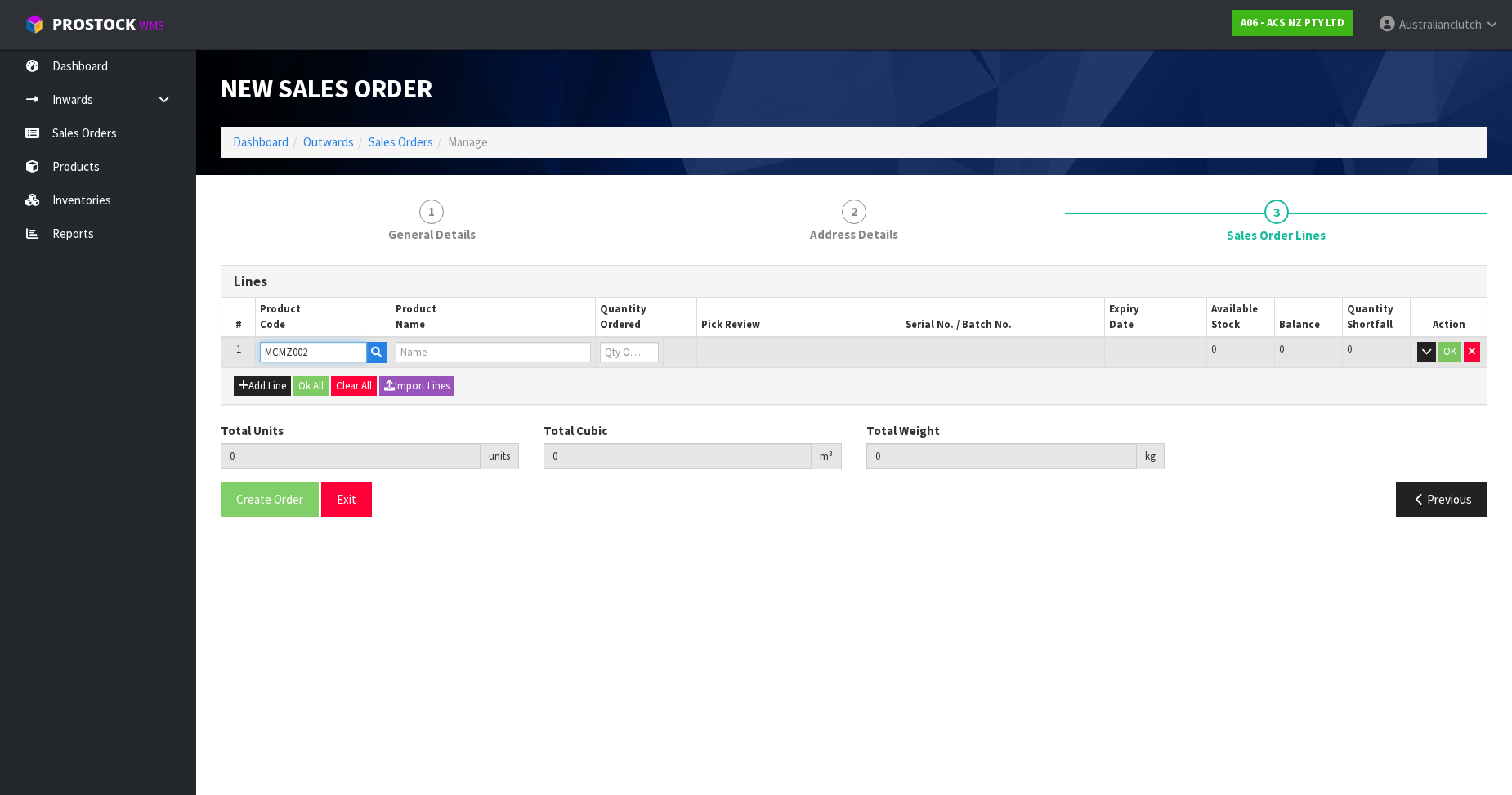
type input "CLUTCH M/CYL MAZDA 15.87MM (5/8")"
type input "0"
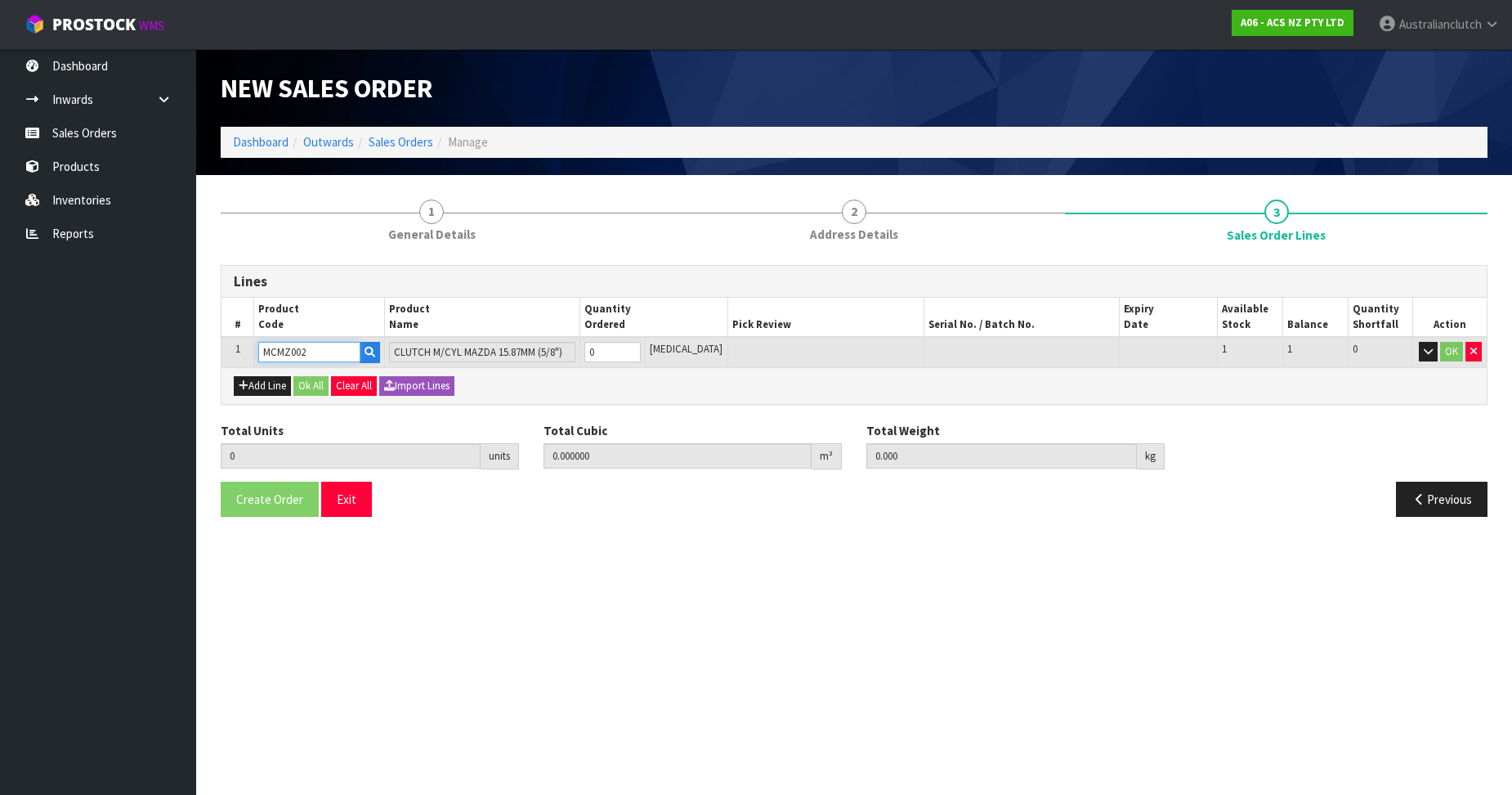
type input "MCMZ002"
type input "1"
type input "0.002981"
type input "0.75"
drag, startPoint x: 648, startPoint y: 351, endPoint x: 1112, endPoint y: 371, distance: 464.4
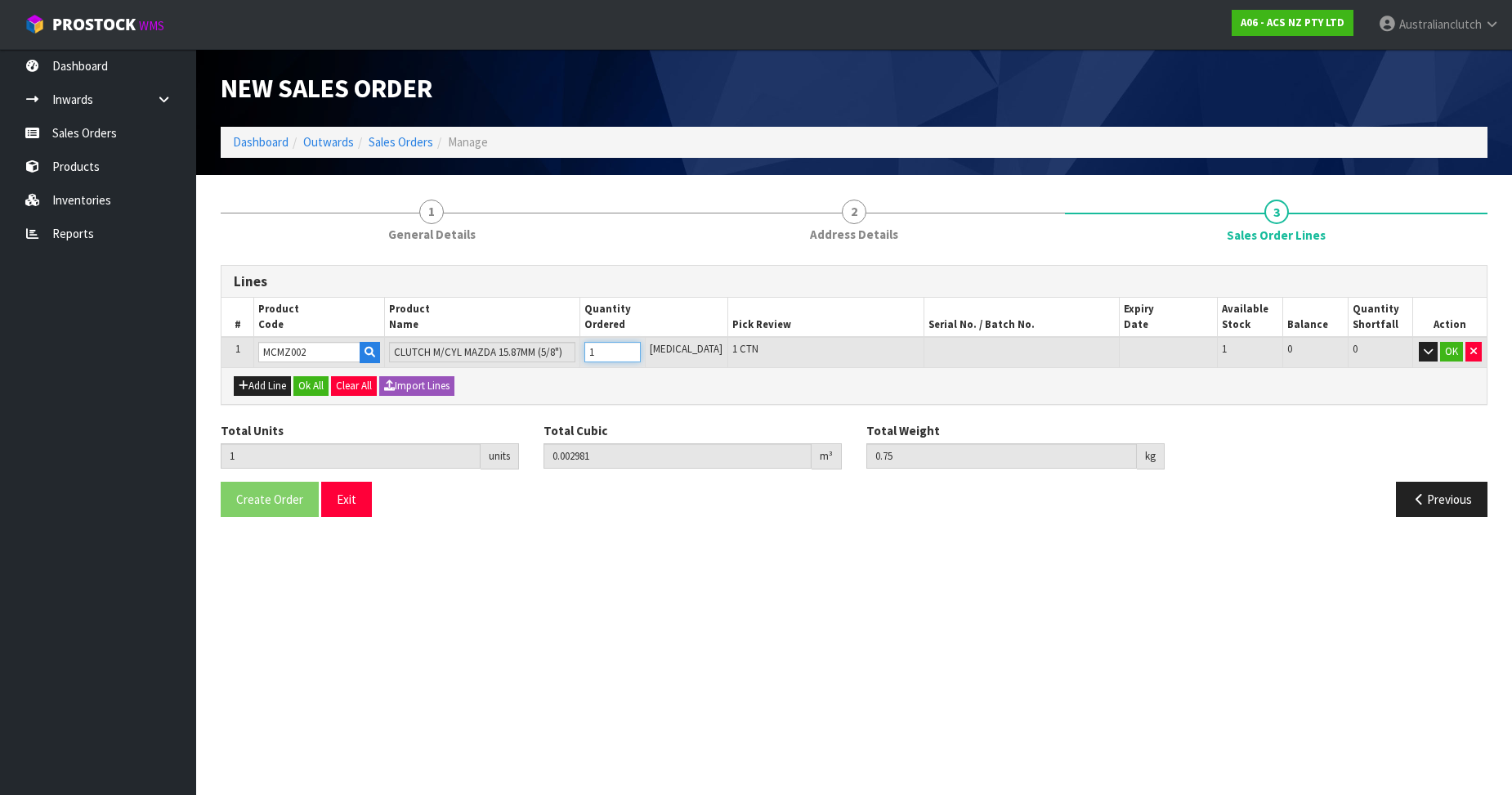
type input "1"
click at [641, 351] on input "1" at bounding box center [613, 351] width 56 height 20
click at [1444, 350] on button "OK" at bounding box center [1451, 351] width 23 height 19
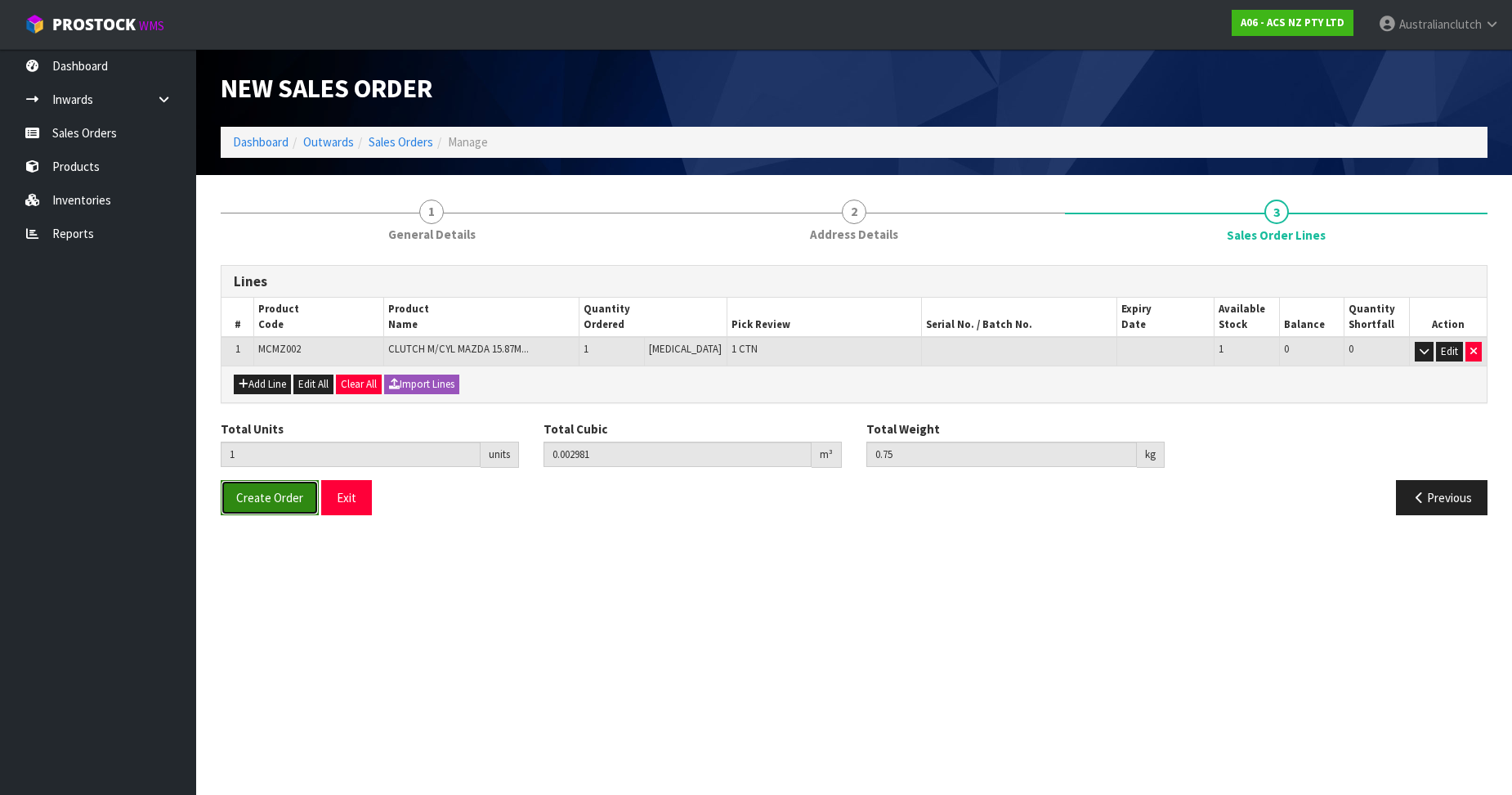
click at [292, 492] on span "Create Order" at bounding box center [270, 498] width 67 height 16
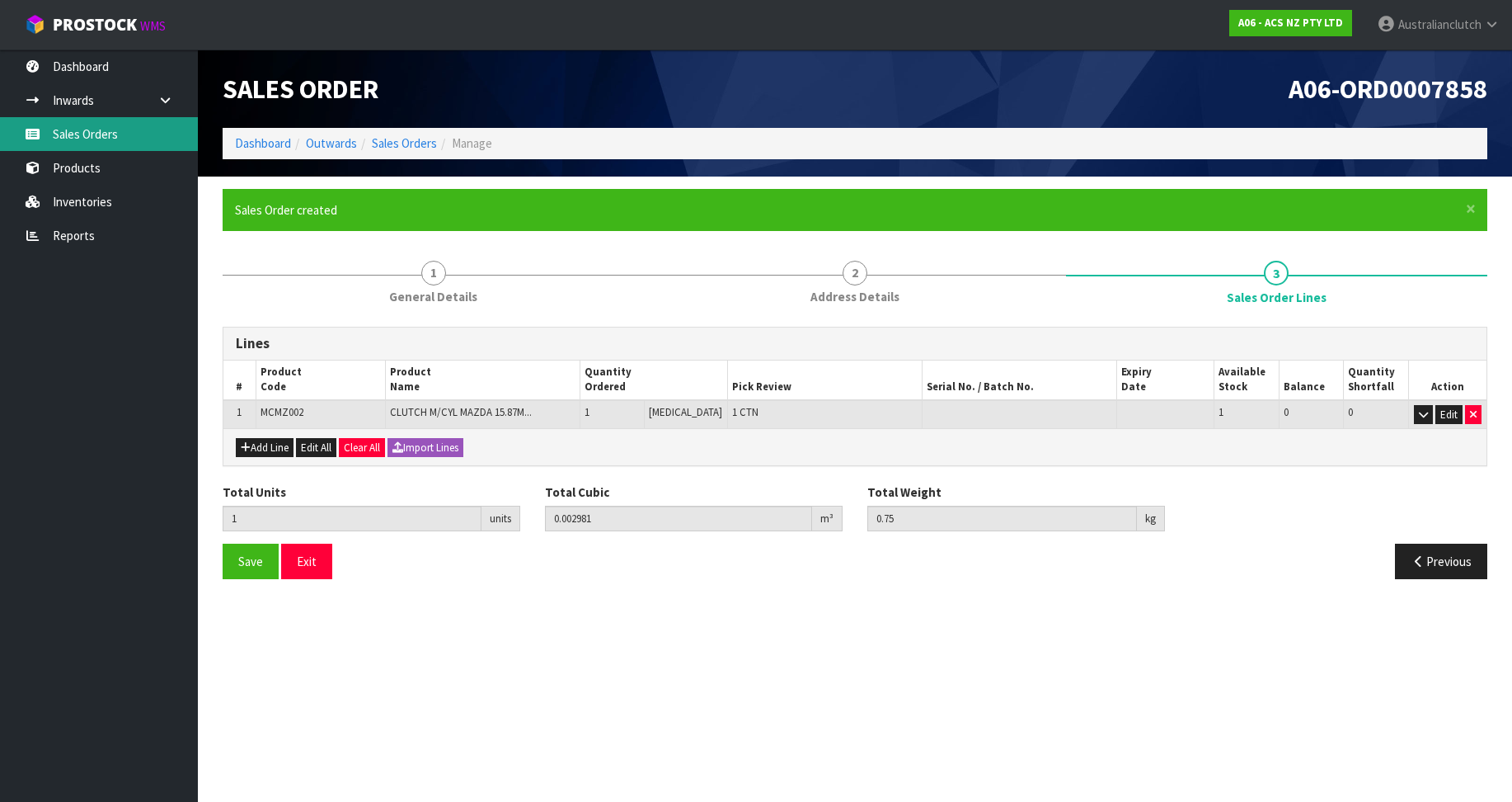
click at [59, 133] on link "Sales Orders" at bounding box center [98, 134] width 198 height 34
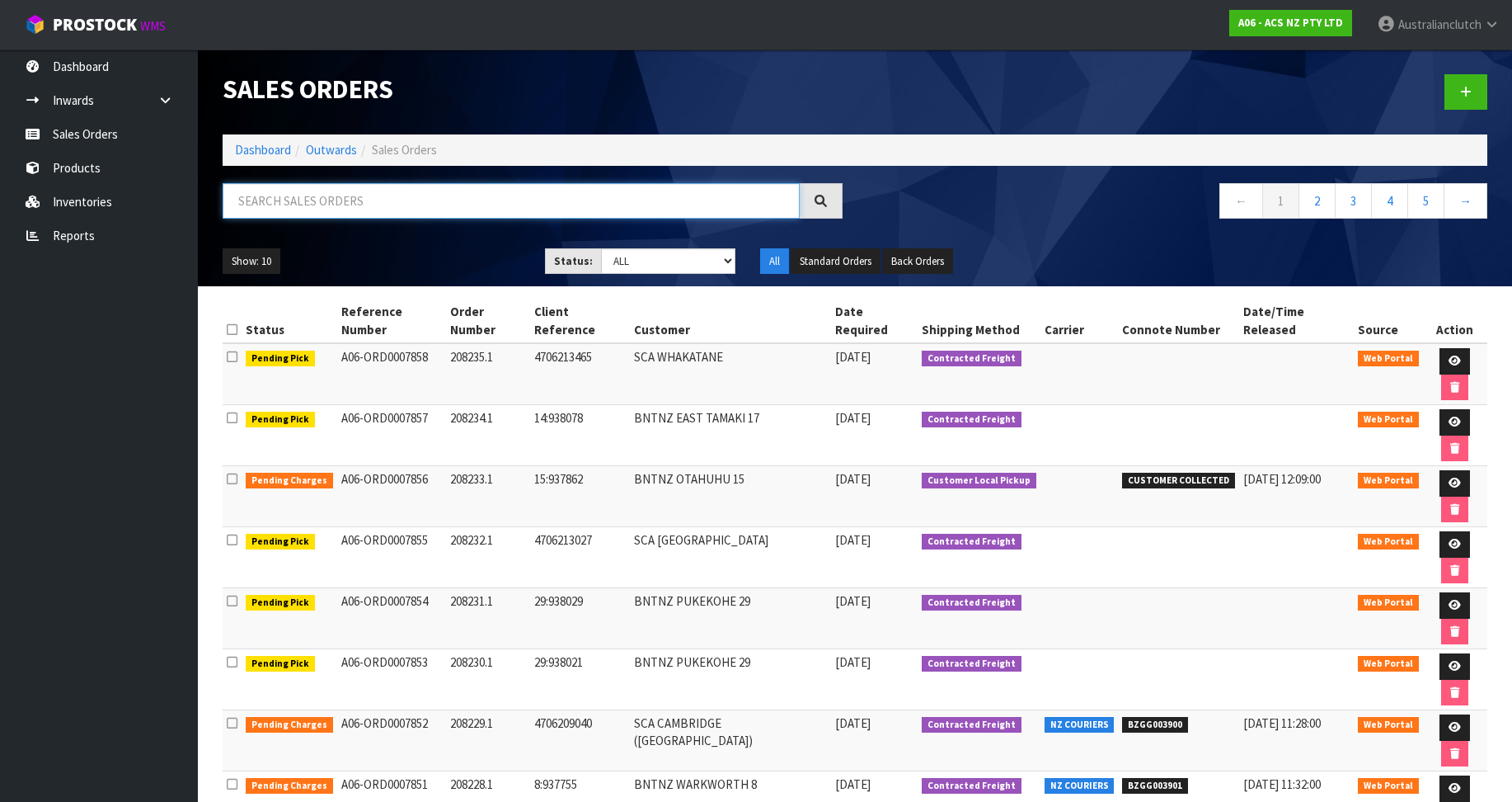
click at [433, 199] on input "text" at bounding box center [511, 201] width 578 height 35
type input "208234"
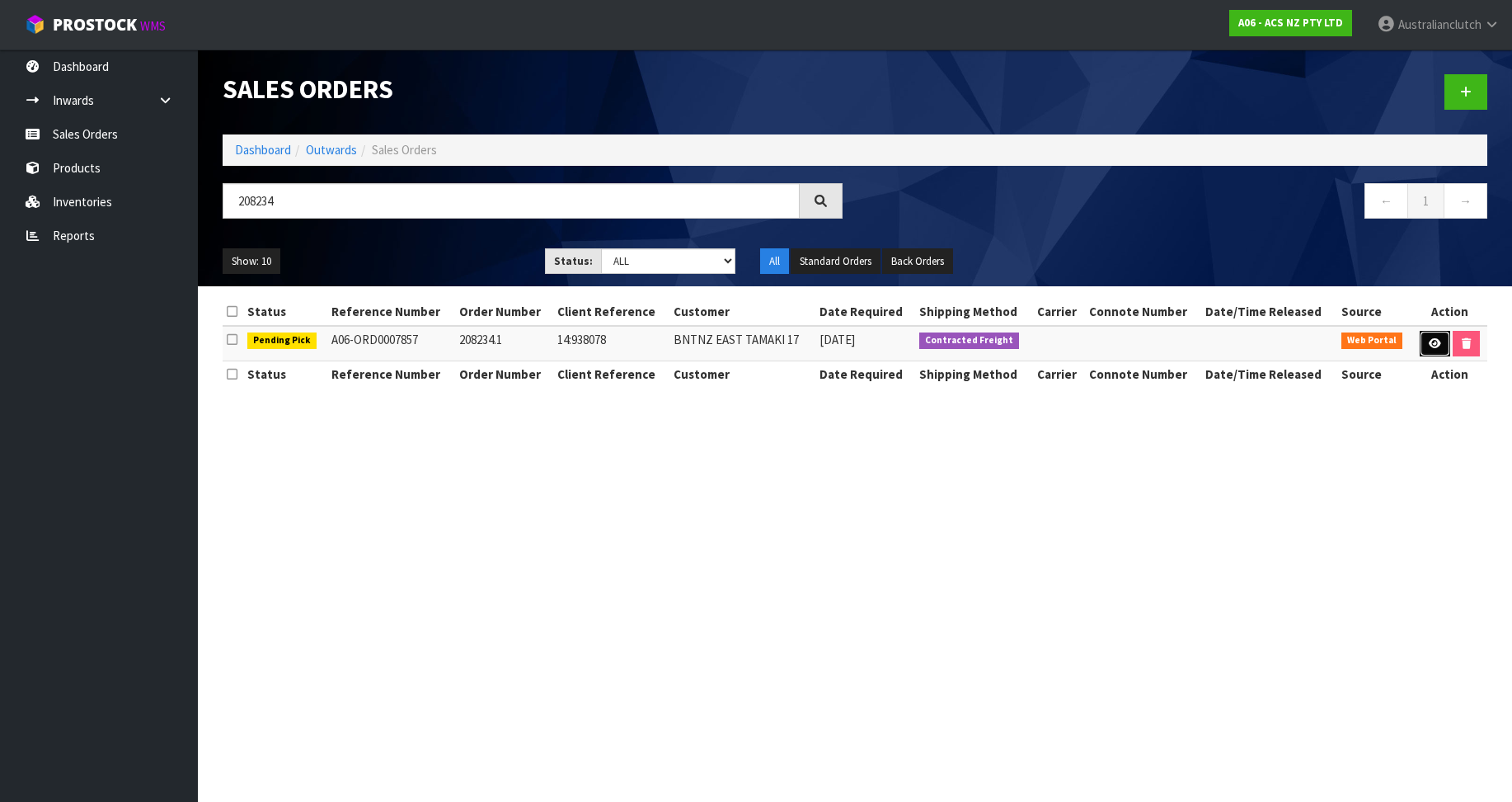
click at [1425, 347] on link at bounding box center [1435, 344] width 30 height 27
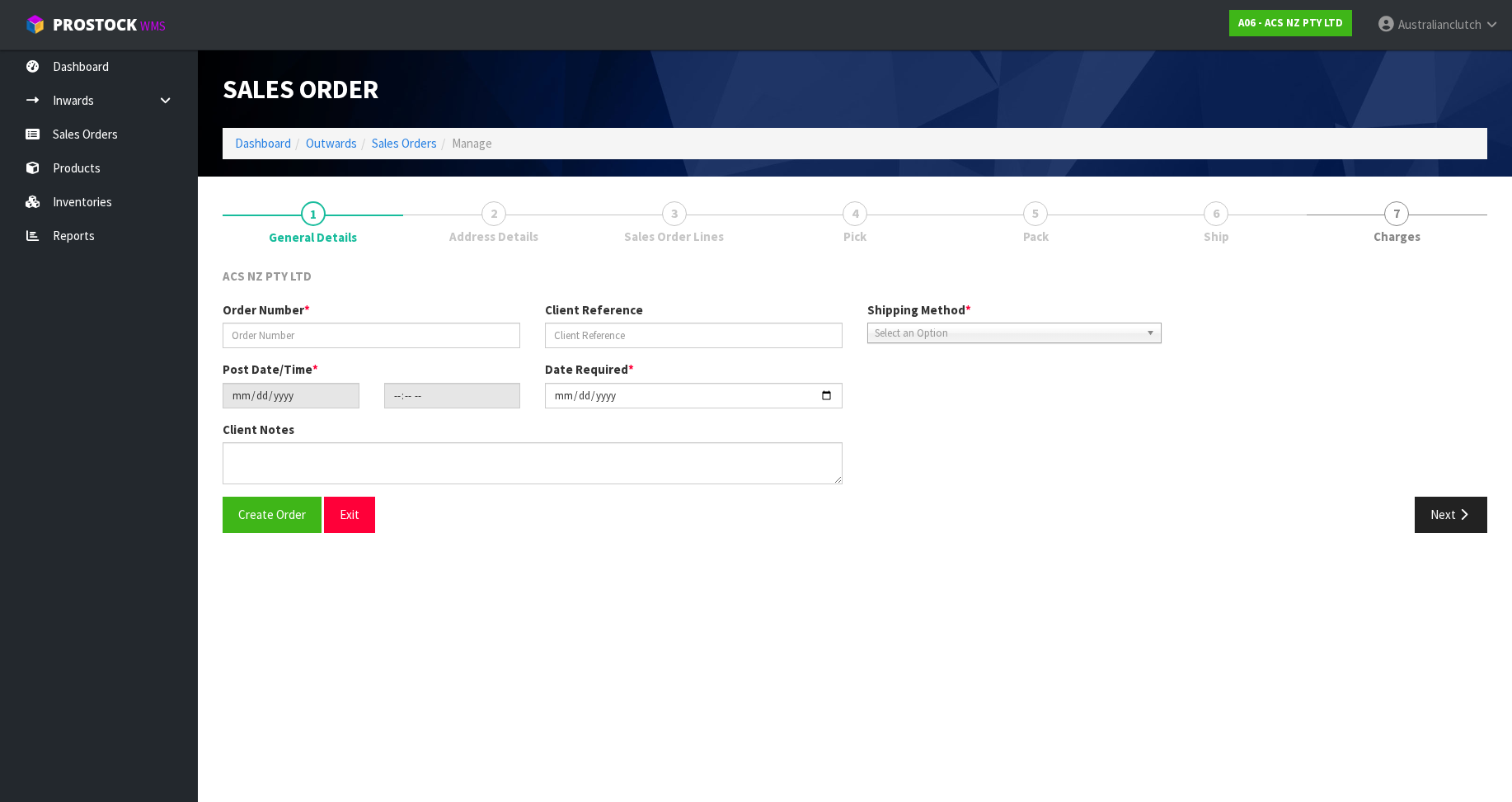
type input "208234.1"
type input "14:938078"
type input "[DATE]"
type input "11:52:00.000"
type input "[DATE]"
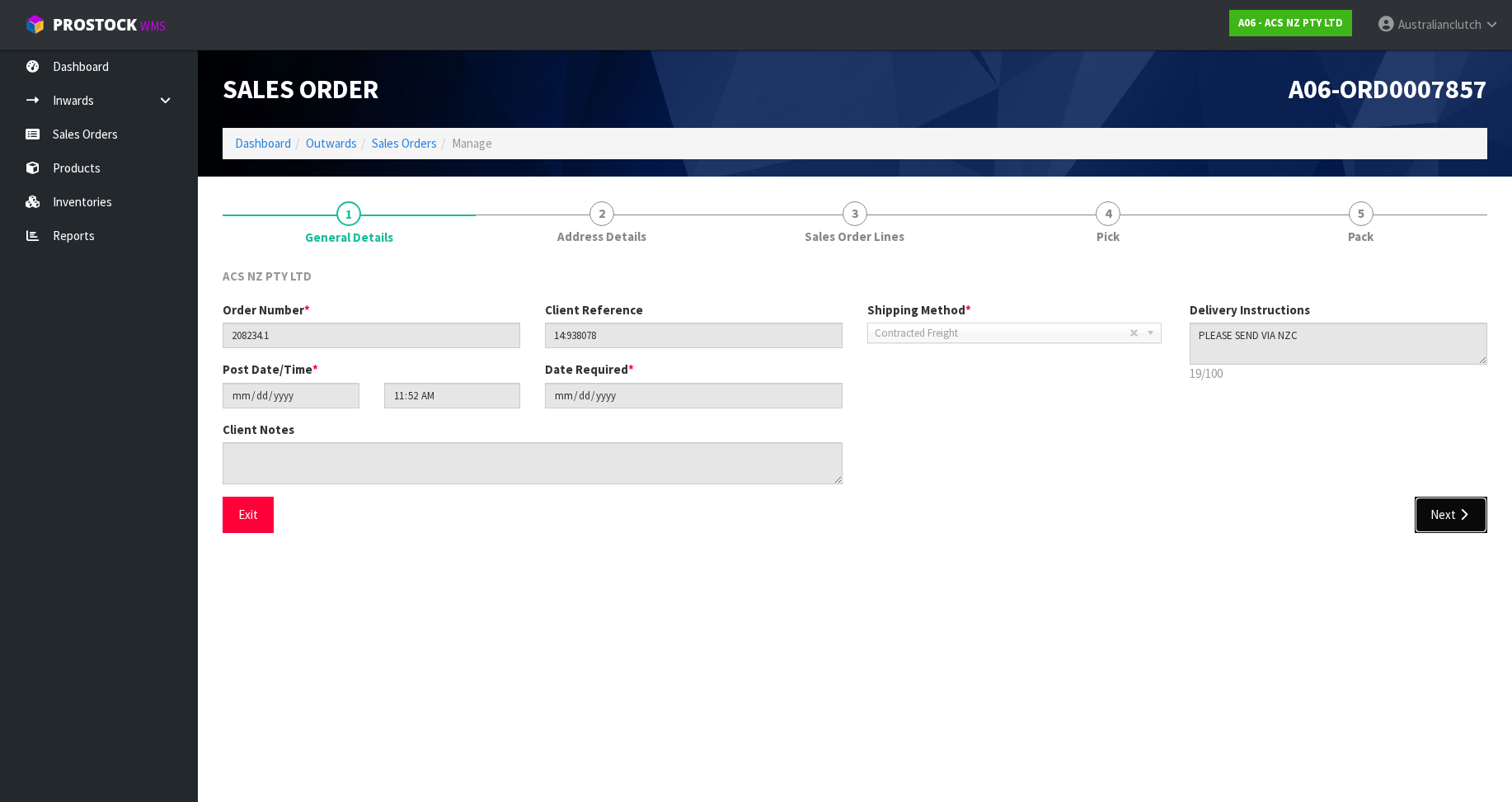
click at [1453, 510] on button "Next" at bounding box center [1452, 514] width 73 height 35
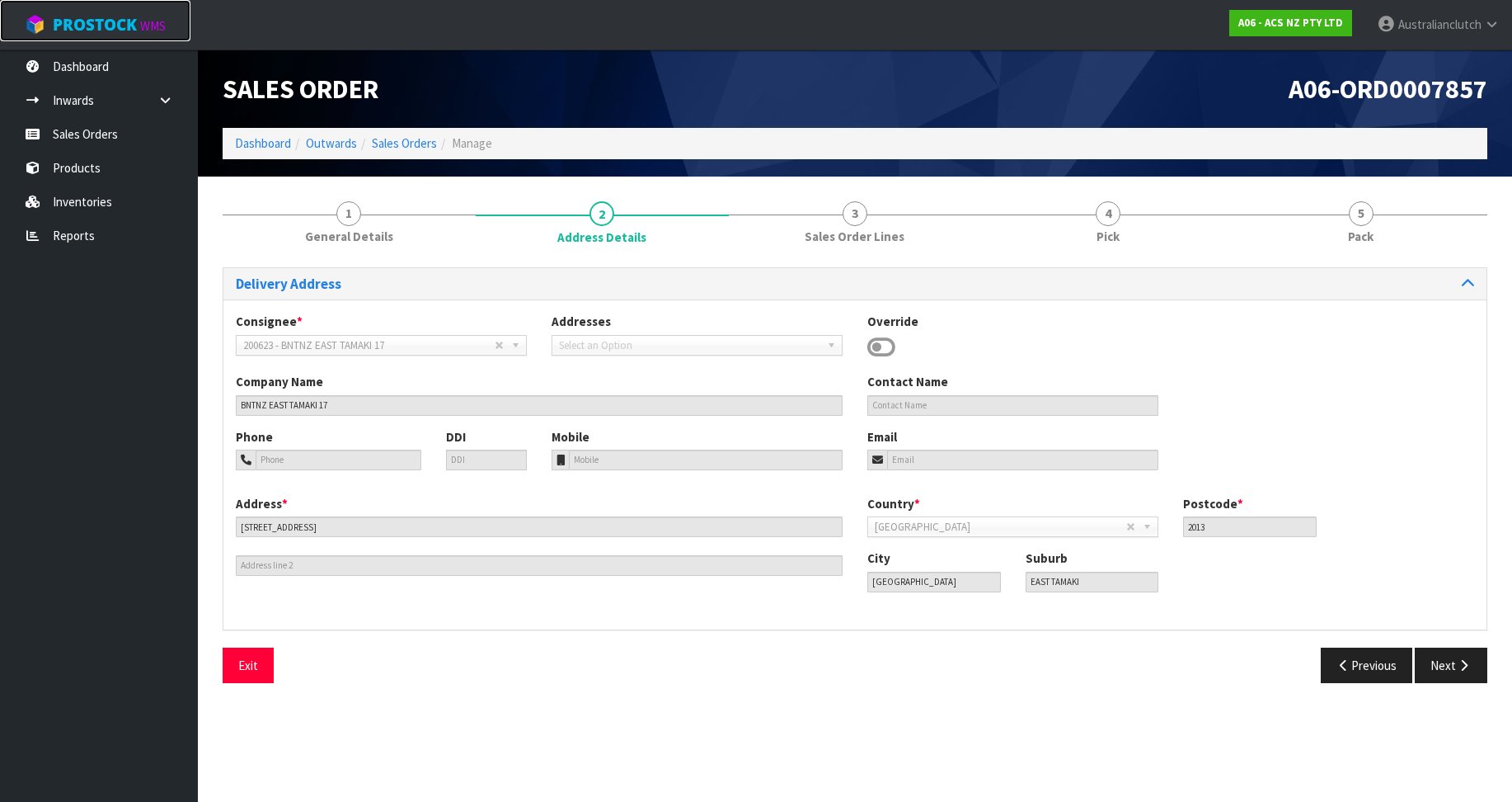
click at [151, 7] on link "ProStock WMS" at bounding box center [95, 20] width 190 height 42
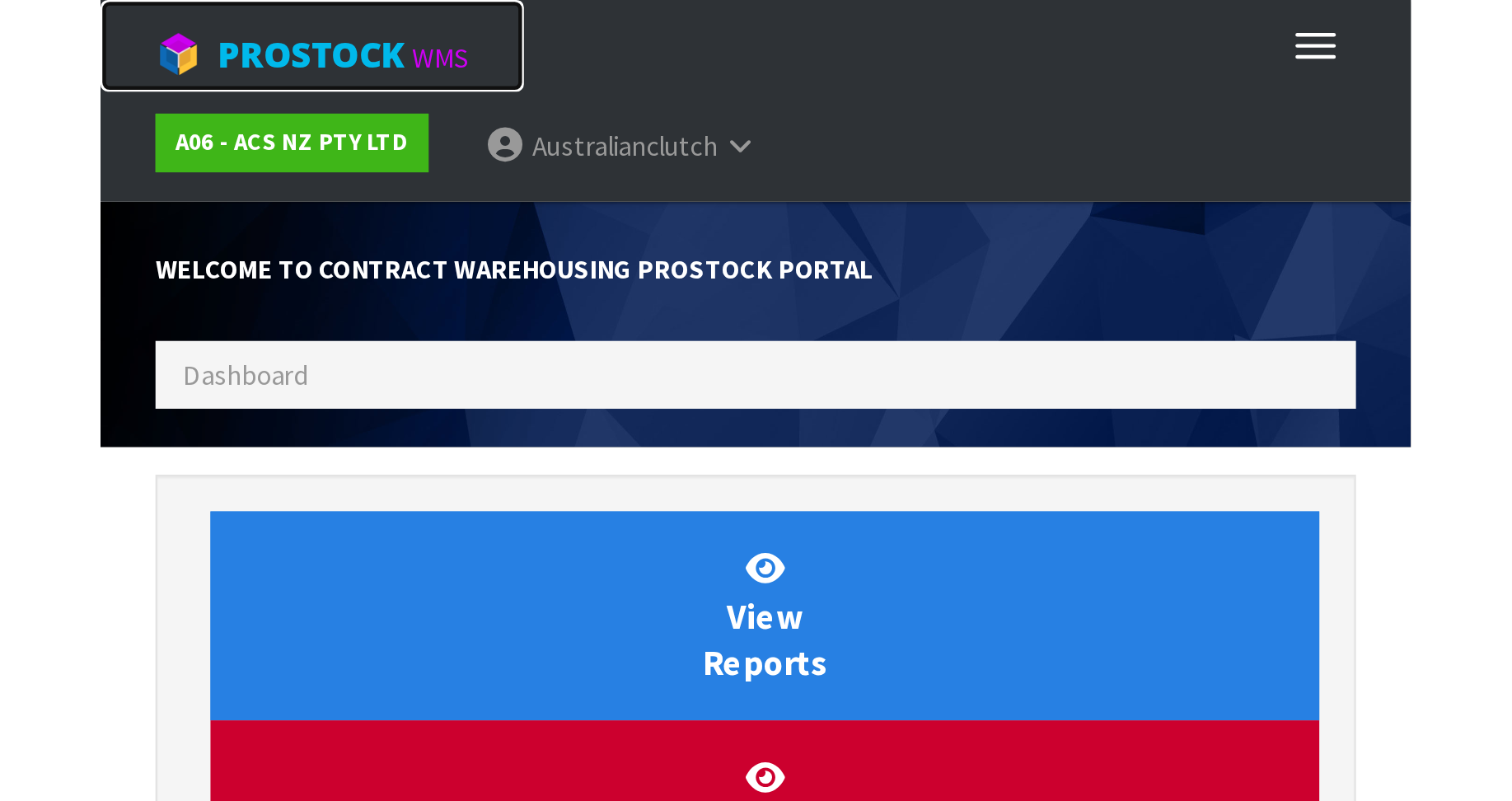
scroll to position [913, 644]
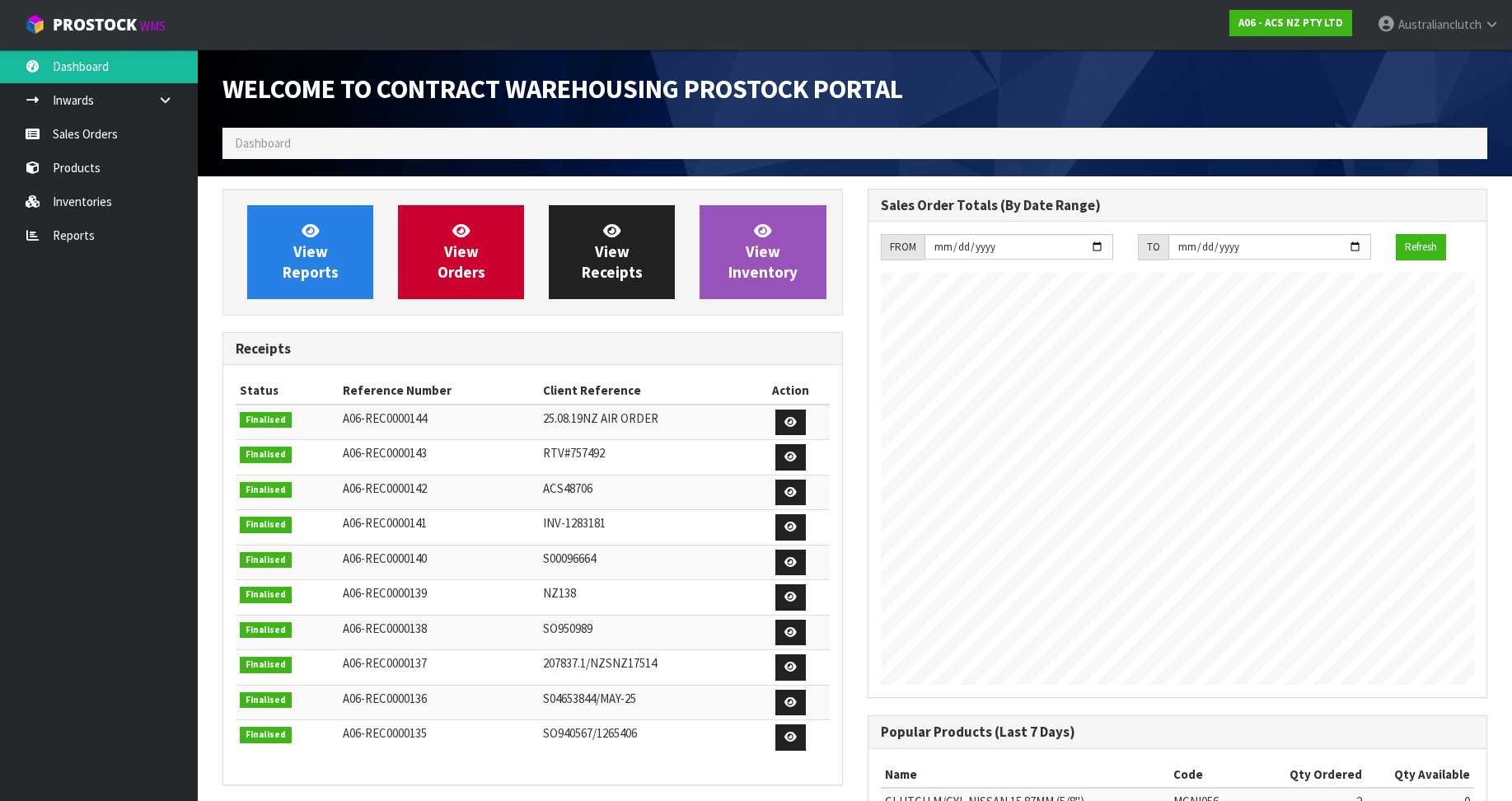
click at [987, 54] on div at bounding box center [1177, 62] width 645 height 25
